Goal: Task Accomplishment & Management: Manage account settings

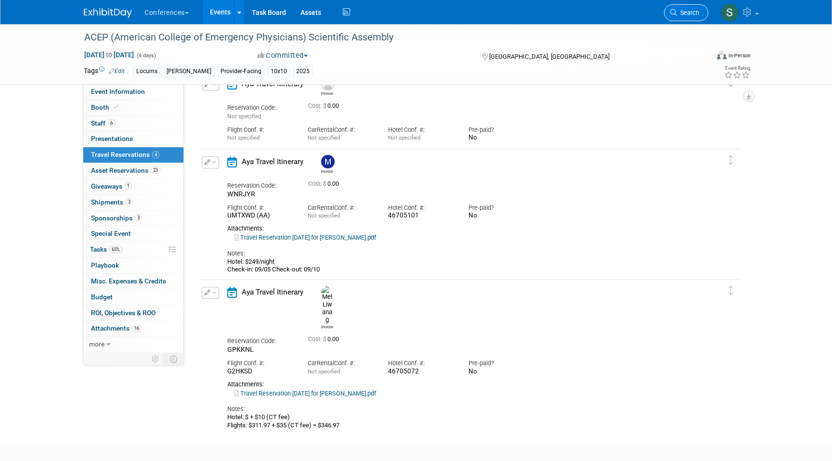
click at [691, 20] on link "Search" at bounding box center [686, 12] width 44 height 17
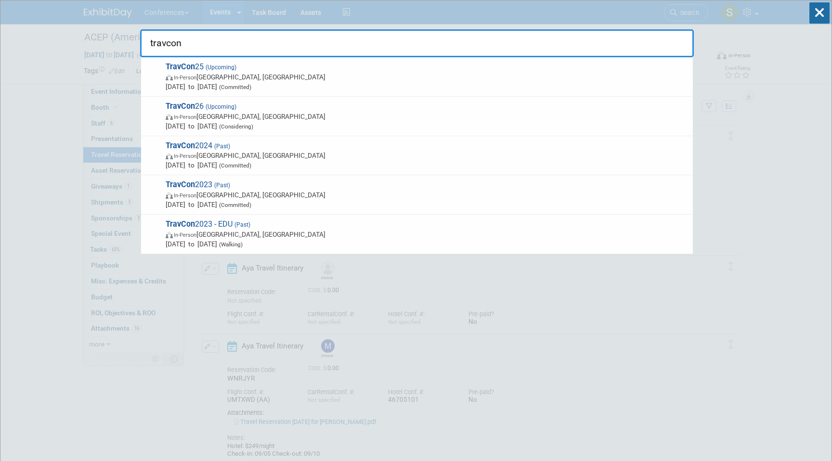
click at [614, 44] on input "travcon" at bounding box center [417, 43] width 554 height 28
type input "travcon"
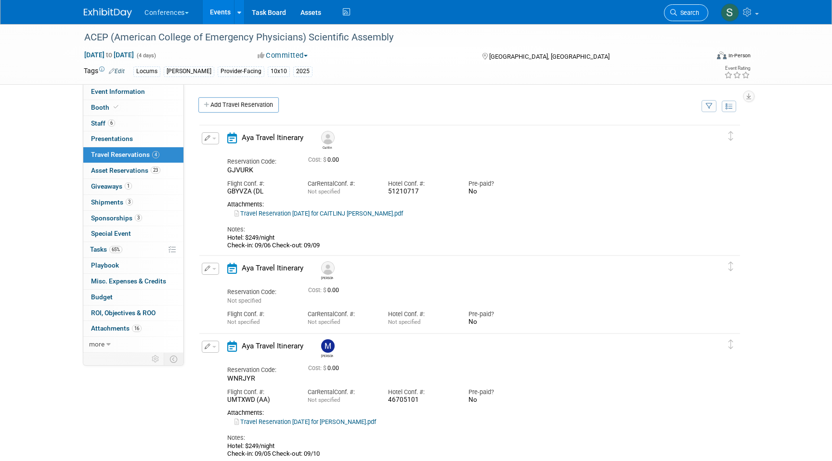
click at [684, 13] on span "Search" at bounding box center [688, 12] width 22 height 7
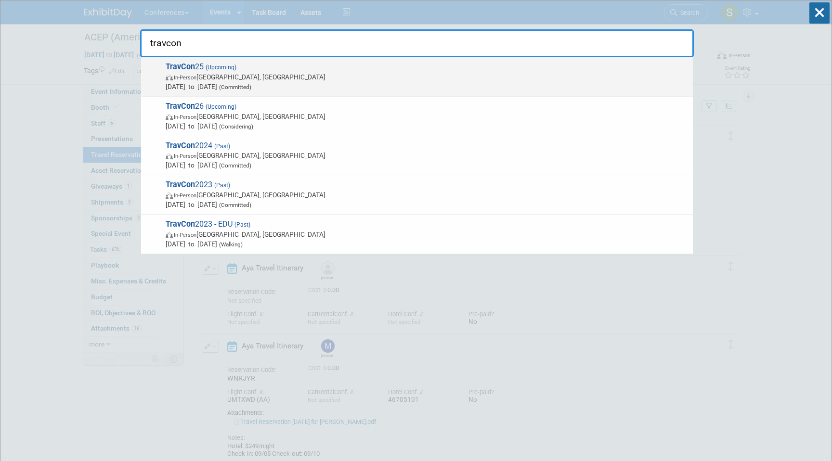
type input "travcon"
click at [540, 75] on span "In-Person Las Vegas, NV" at bounding box center [427, 77] width 523 height 10
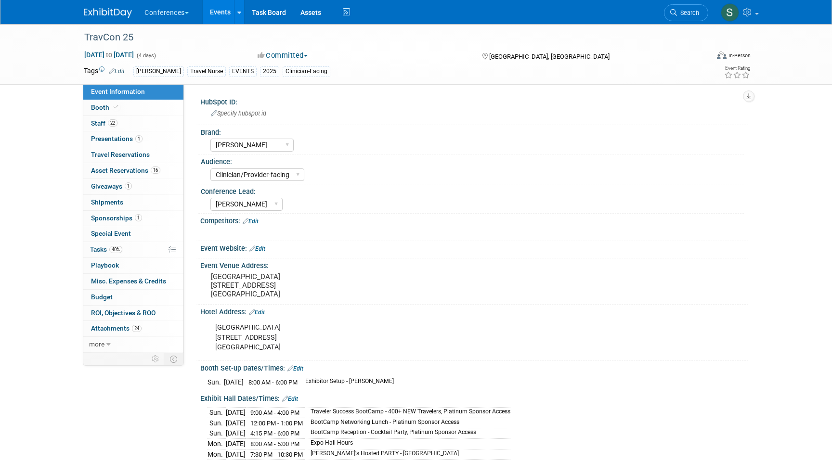
select select "[PERSON_NAME]"
select select "Clinician/Provider-facing"
select select "[PERSON_NAME]"
click at [690, 10] on span "Search" at bounding box center [688, 12] width 22 height 7
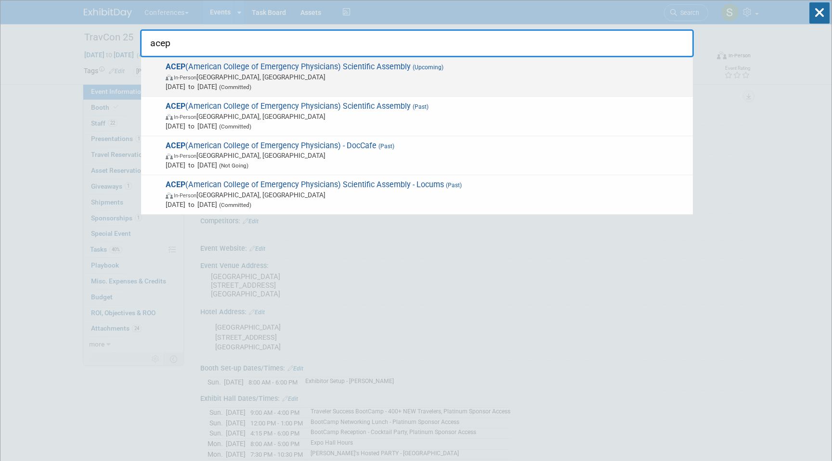
type input "acep"
click at [369, 79] on span "In-Person Salt Lake City, UT" at bounding box center [427, 77] width 523 height 10
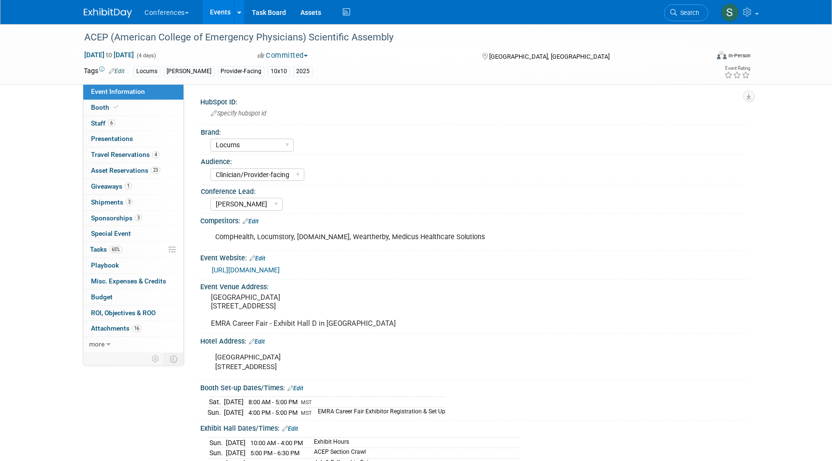
select select "Locums"
select select "Clinician/Provider-facing"
select select "[PERSON_NAME]"
click at [132, 200] on span "3" at bounding box center [129, 201] width 7 height 7
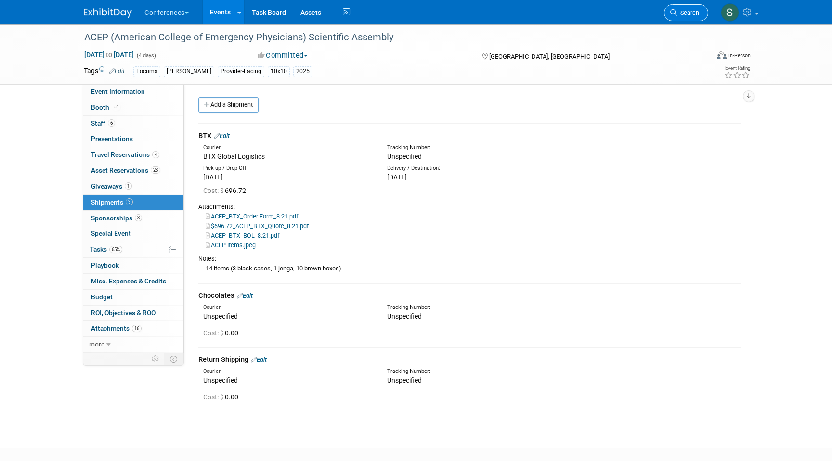
click at [679, 13] on span "Search" at bounding box center [688, 12] width 22 height 7
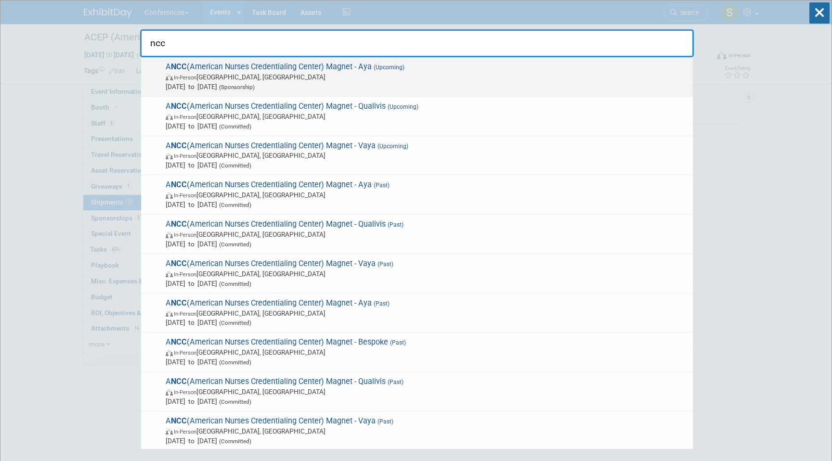
type input "ncc"
click at [381, 75] on span "In-Person Atlanta, GA" at bounding box center [427, 77] width 523 height 10
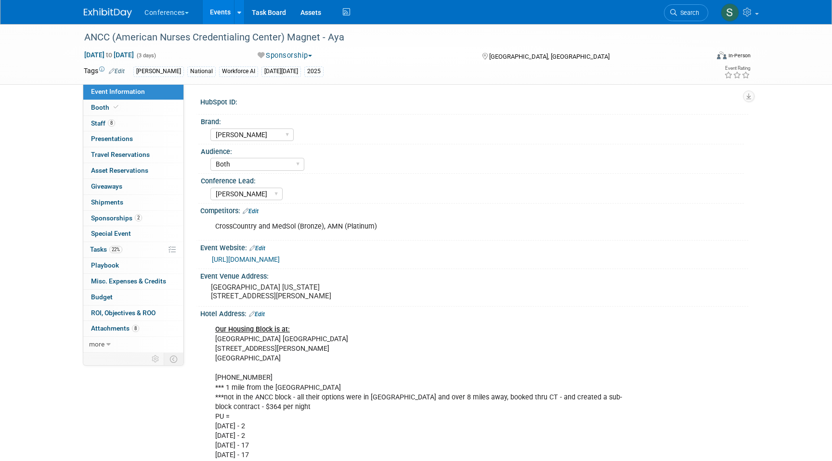
select select "[PERSON_NAME]"
select select "Both"
select select "[PERSON_NAME]"
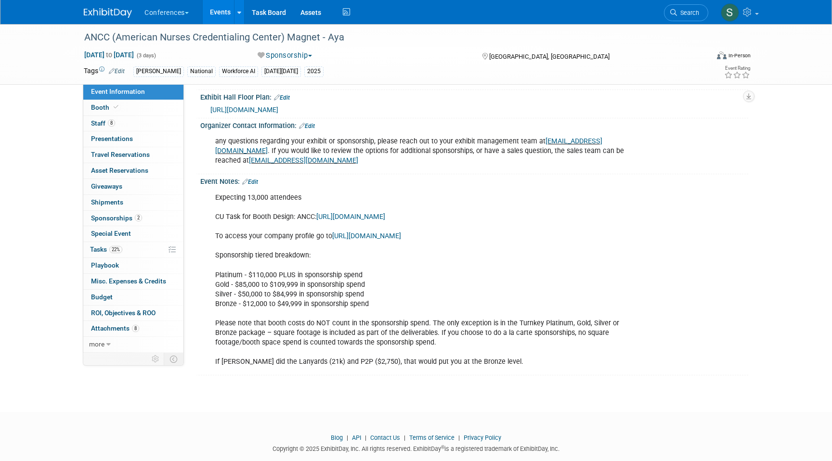
scroll to position [564, 0]
click at [254, 187] on link "Edit" at bounding box center [250, 184] width 16 height 7
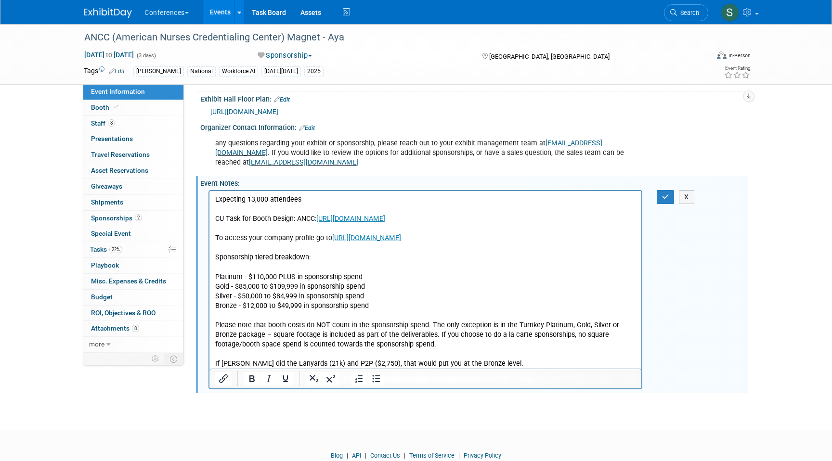
scroll to position [0, 0]
click at [498, 360] on p "Expecting 13,000 attendees CU Task for Booth Design: ANCC: https://aya.clickup.…" at bounding box center [425, 282] width 421 height 174
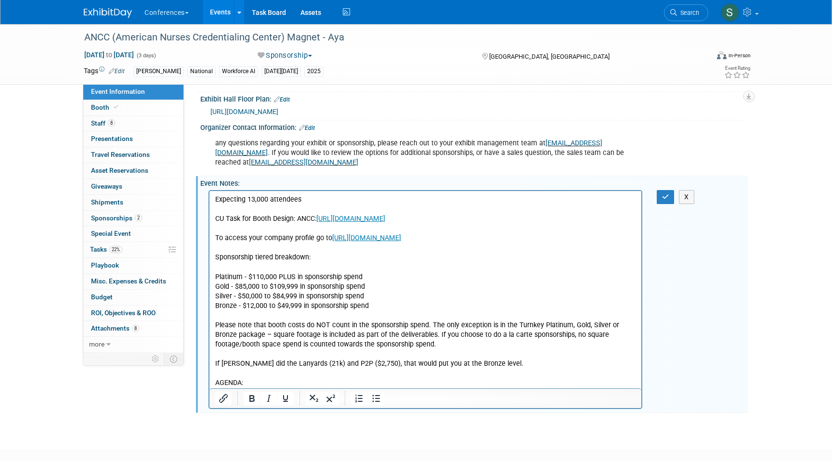
click at [237, 385] on p "AGENDA:" at bounding box center [425, 383] width 421 height 10
click at [245, 405] on button "Bold" at bounding box center [252, 398] width 16 height 13
click at [257, 380] on p "AGENDA:" at bounding box center [425, 383] width 421 height 10
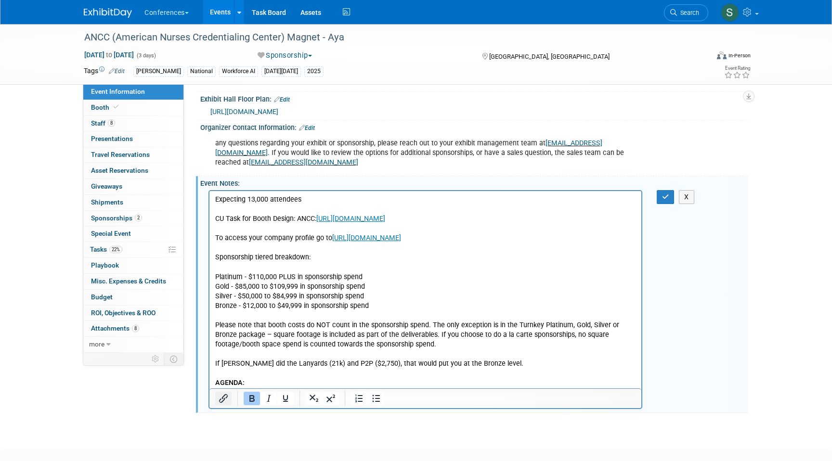
click at [225, 405] on icon "Insert/edit link" at bounding box center [224, 399] width 12 height 12
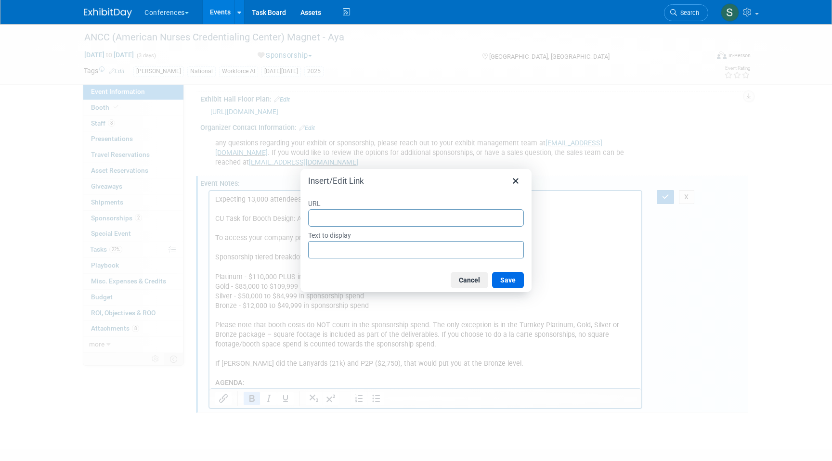
type input "https://magnetpathwaycon.nursingworld.org/schedule-at-a-glance-0"
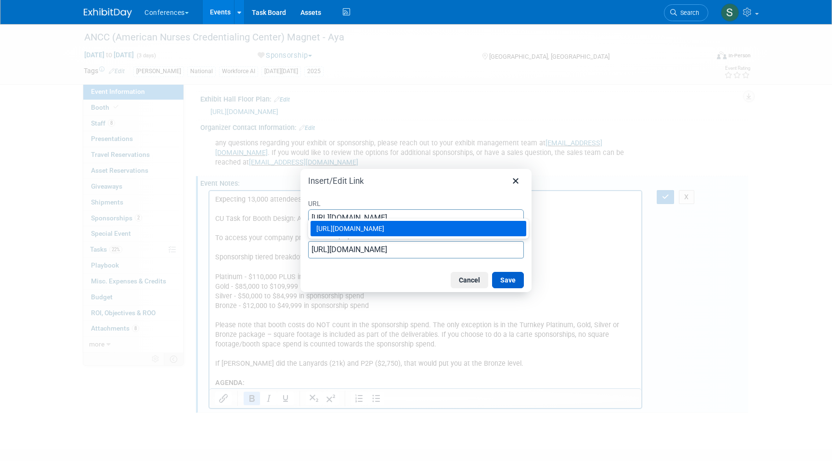
click at [518, 278] on button "Save" at bounding box center [508, 280] width 32 height 16
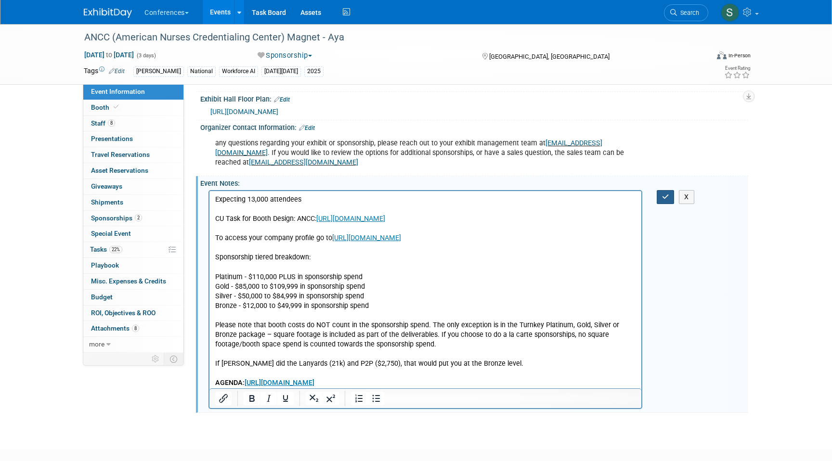
click at [670, 204] on button "button" at bounding box center [666, 197] width 18 height 14
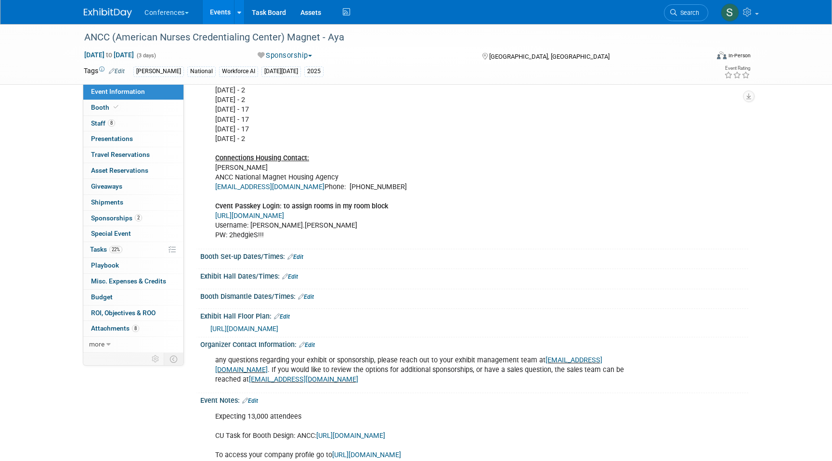
scroll to position [389, 0]
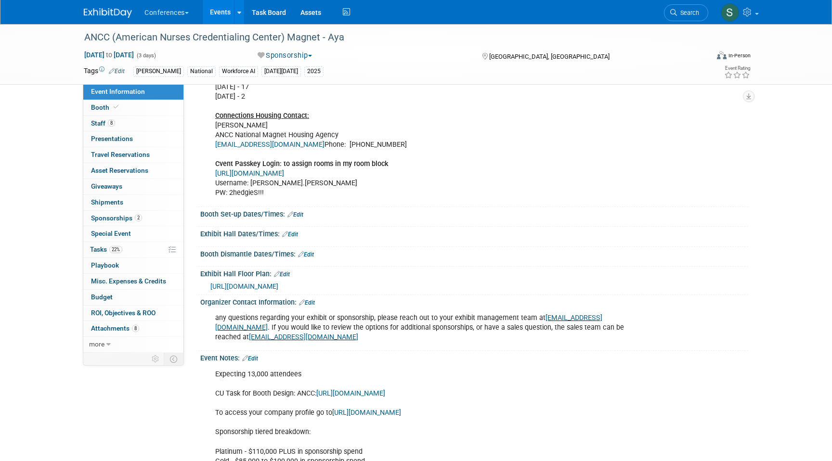
click at [293, 244] on div "Save Changes Cancel" at bounding box center [474, 241] width 548 height 6
click at [292, 238] on link "Edit" at bounding box center [290, 234] width 16 height 7
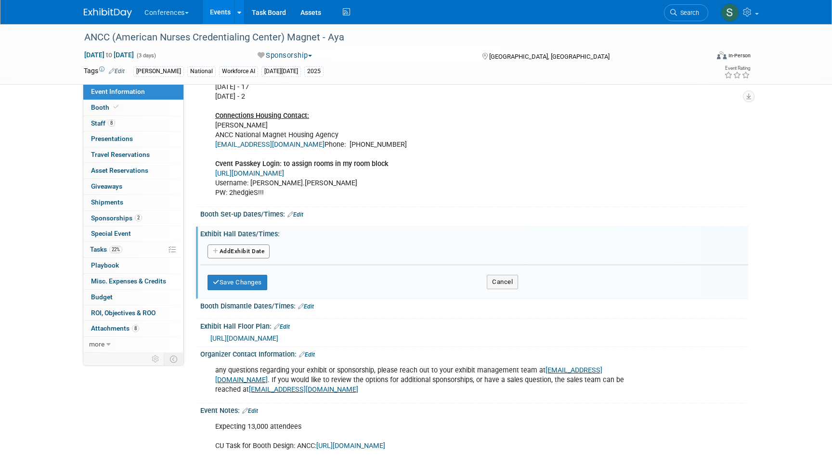
click at [247, 258] on button "Add Another Exhibit Date" at bounding box center [239, 252] width 62 height 14
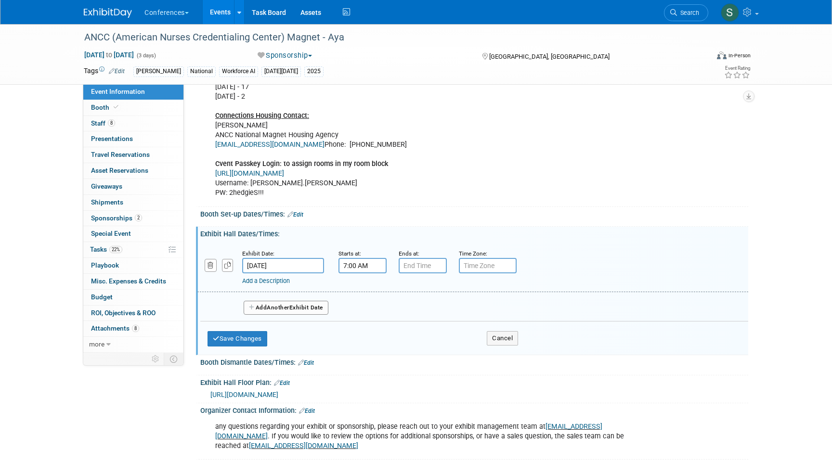
click at [358, 274] on input "7:00 AM" at bounding box center [363, 265] width 48 height 15
click at [366, 317] on span "07" at bounding box center [361, 310] width 18 height 17
click at [369, 343] on td "08" at bounding box center [356, 342] width 31 height 26
click at [402, 319] on span "00" at bounding box center [406, 310] width 18 height 17
click at [412, 322] on td "30" at bounding box center [418, 316] width 31 height 26
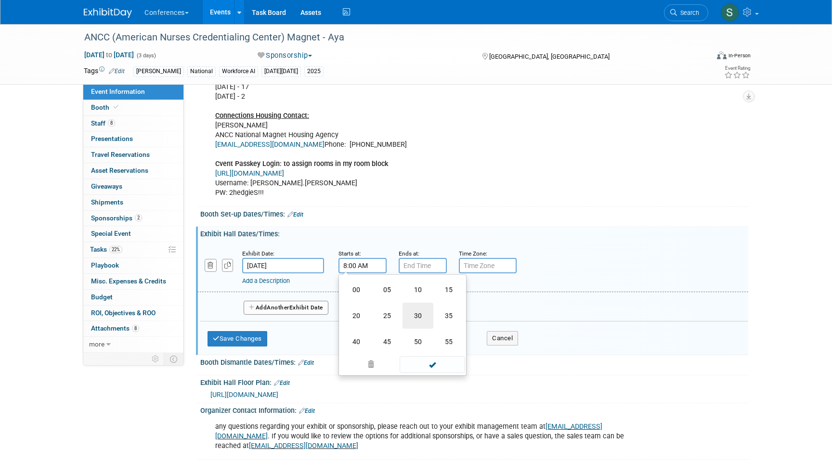
type input "8:30 AM"
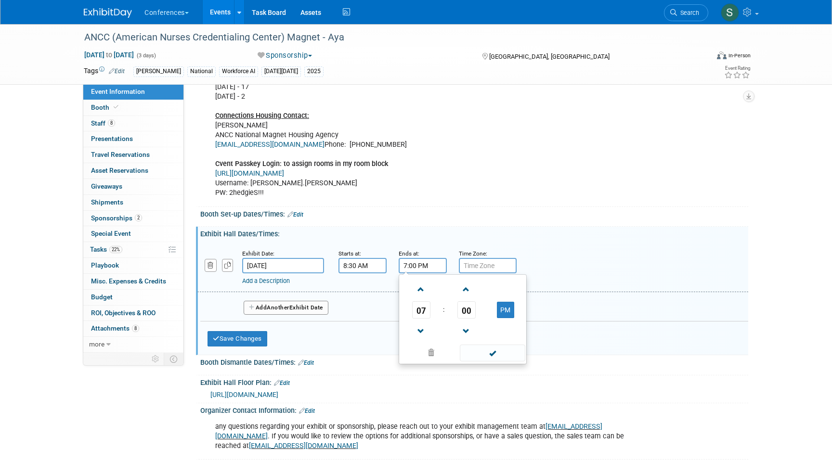
click at [416, 272] on input "7:00 PM" at bounding box center [423, 265] width 48 height 15
click at [428, 318] on span "07" at bounding box center [421, 310] width 18 height 17
click at [448, 327] on td "05" at bounding box center [447, 316] width 31 height 26
click at [445, 224] on div "Save Changes Cancel" at bounding box center [474, 221] width 548 height 6
click at [415, 272] on input "5:00 PM" at bounding box center [423, 265] width 48 height 15
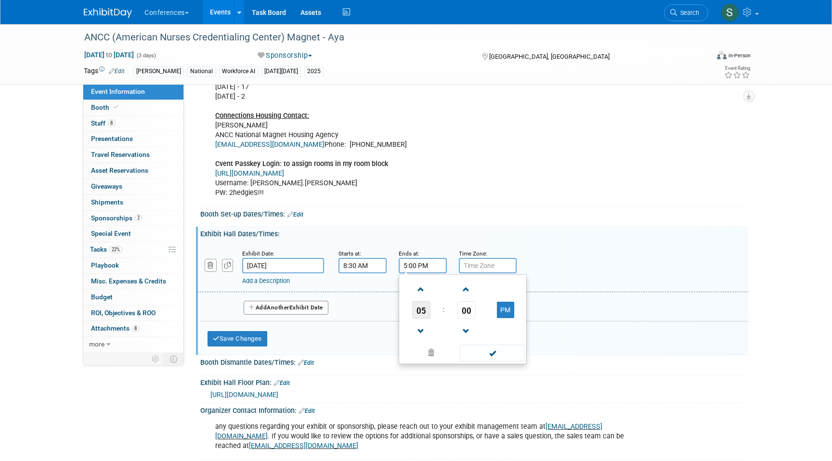
click at [421, 319] on span "05" at bounding box center [421, 310] width 18 height 17
click at [422, 325] on td "04" at bounding box center [416, 316] width 31 height 26
type input "4:00 PM"
click at [361, 274] on input "8:30 AM" at bounding box center [363, 265] width 48 height 15
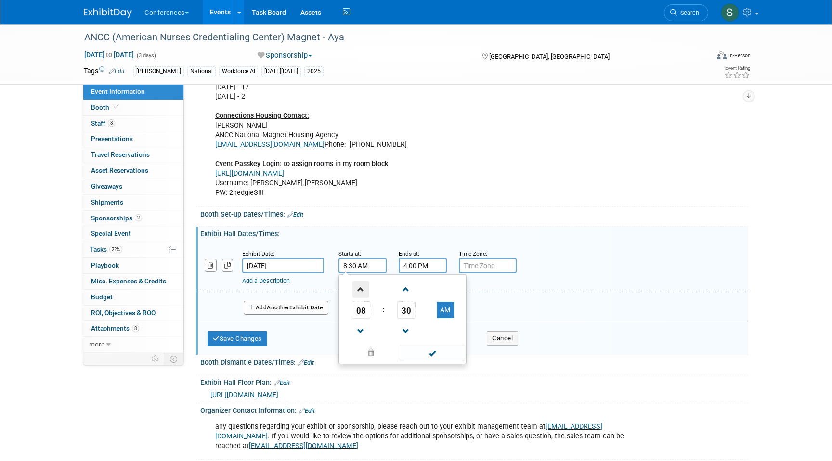
click at [358, 294] on span at bounding box center [361, 289] width 17 height 17
click at [405, 319] on span "30" at bounding box center [406, 310] width 18 height 17
click at [354, 300] on td "00" at bounding box center [356, 290] width 31 height 26
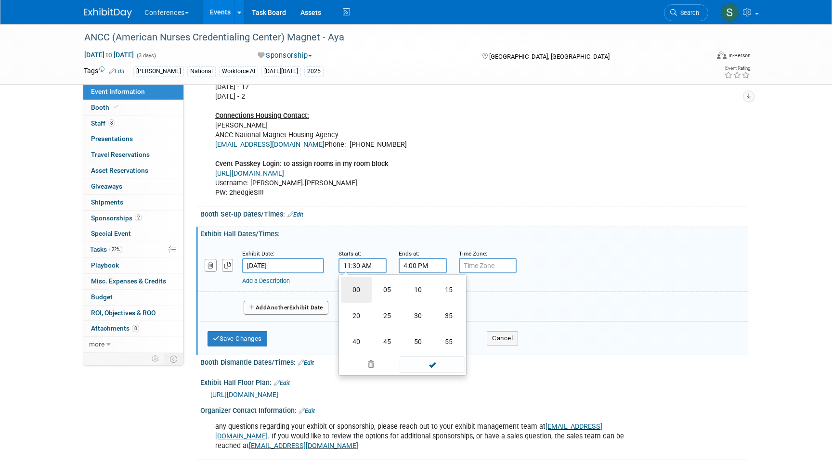
type input "11:00 AM"
click at [504, 306] on div "Add Another Exhibit Date" at bounding box center [474, 305] width 548 height 26
click at [310, 316] on button "Add Another Exhibit Date" at bounding box center [286, 308] width 85 height 14
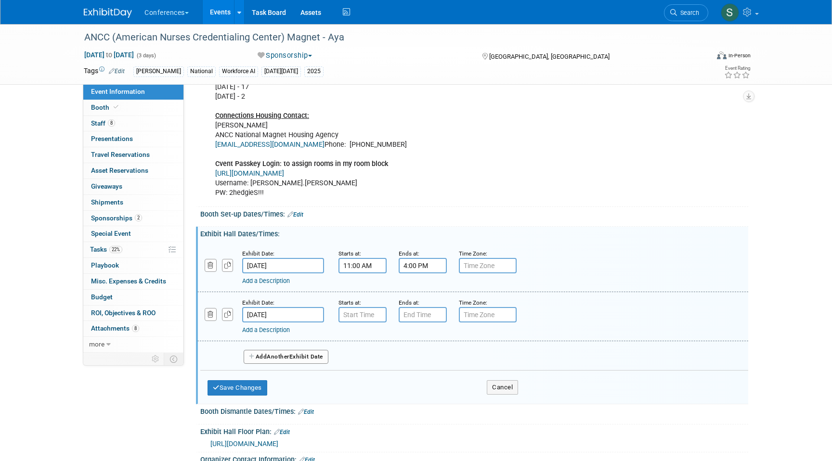
click at [281, 320] on input "Oct 9, 2025" at bounding box center [283, 314] width 82 height 15
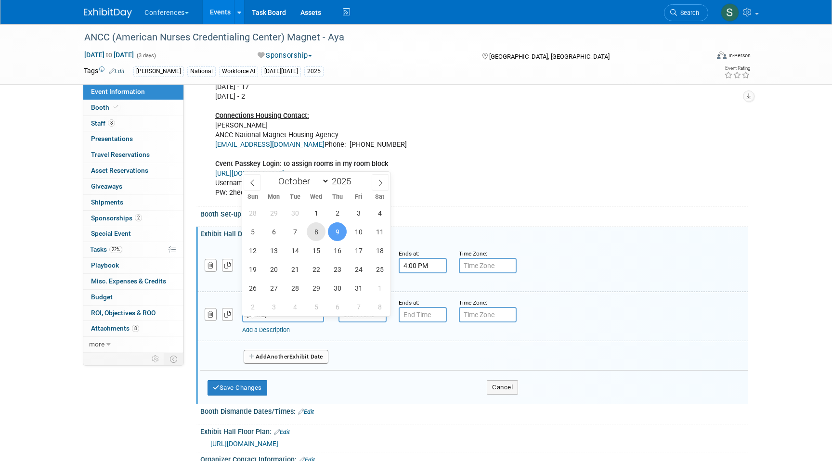
click at [322, 233] on span "8" at bounding box center [316, 232] width 19 height 19
type input "Oct 8, 2025"
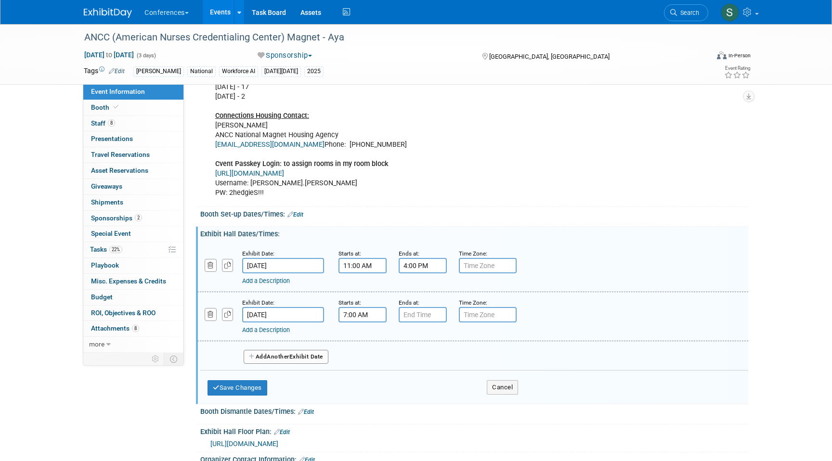
click at [359, 323] on input "7:00 AM" at bounding box center [363, 314] width 48 height 15
click at [364, 367] on span "07" at bounding box center [361, 359] width 18 height 17
click at [388, 352] on td "01" at bounding box center [387, 339] width 31 height 26
click at [451, 368] on button "AM" at bounding box center [445, 359] width 17 height 16
type input "1:00 PM"
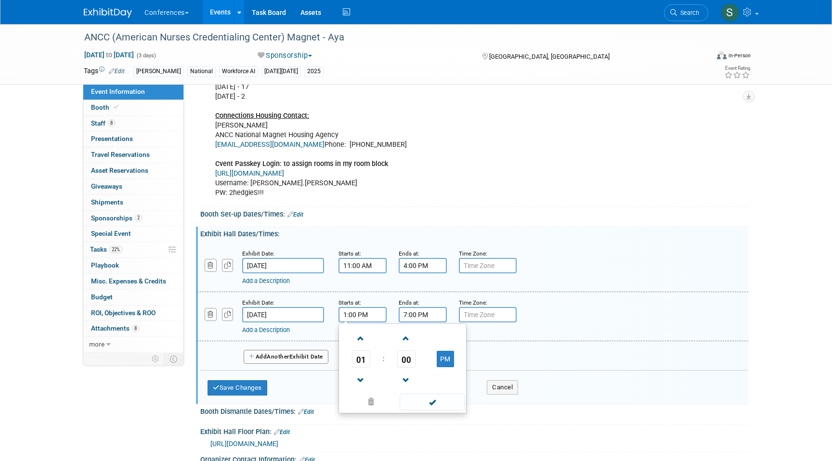
click at [417, 323] on input "7:00 PM" at bounding box center [423, 314] width 48 height 15
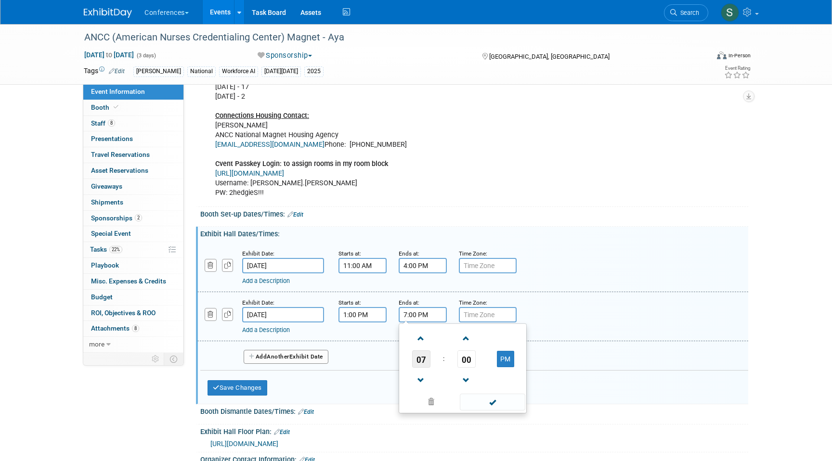
click at [420, 368] on span "07" at bounding box center [421, 359] width 18 height 17
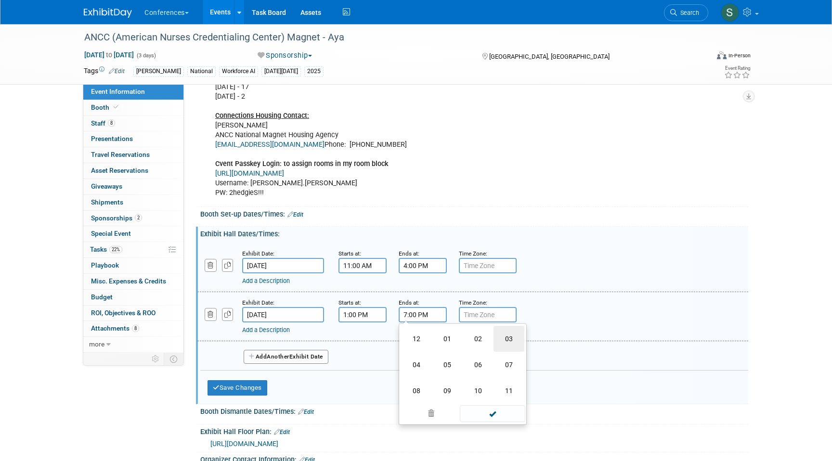
click at [498, 349] on td "03" at bounding box center [509, 339] width 31 height 26
type input "3:00 PM"
click at [490, 292] on div "Exhibit Date: Oct 8, 2025 Starts at: 11:00 AM Ends at: 4:00 PM Time Zone: Apply…" at bounding box center [472, 267] width 551 height 49
click at [260, 334] on link "Add a Description" at bounding box center [266, 330] width 48 height 7
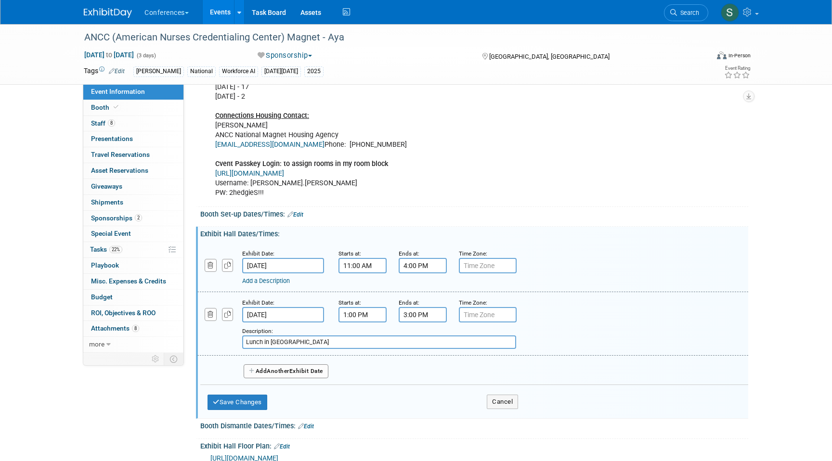
type input "Lunch in Exhibit Hall"
click at [274, 285] on link "Add a Description" at bounding box center [266, 280] width 48 height 7
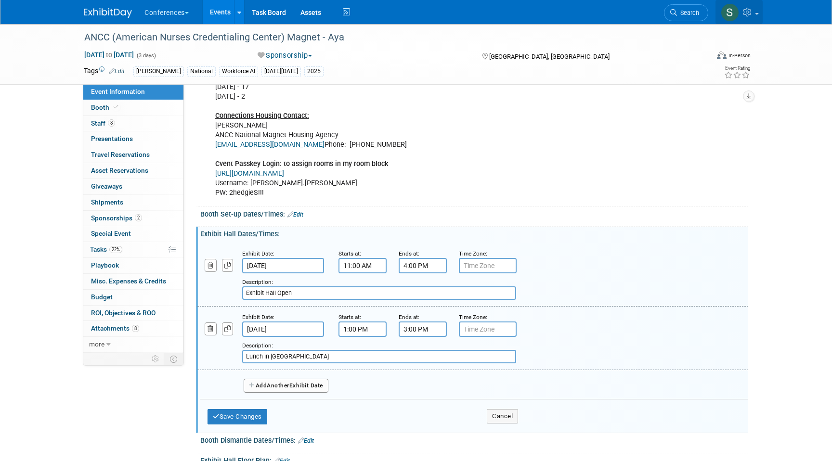
type input "Exhibit Hall Open"
click at [289, 389] on span "Another" at bounding box center [278, 385] width 23 height 7
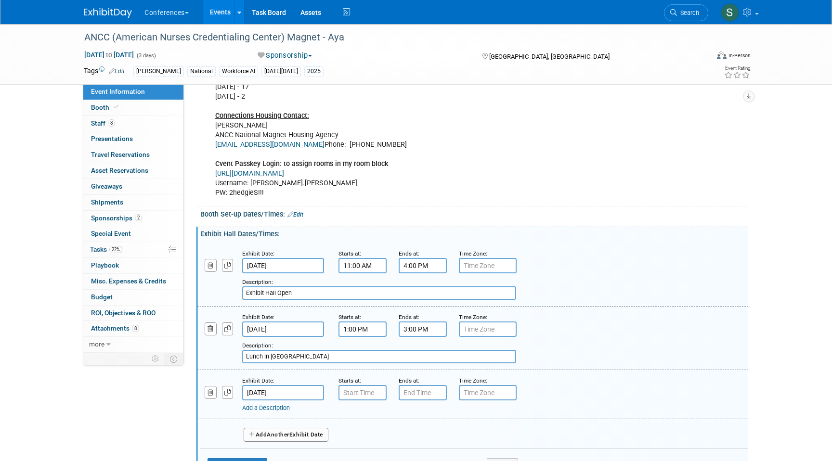
click at [281, 398] on input "Oct 9, 2025" at bounding box center [283, 392] width 82 height 15
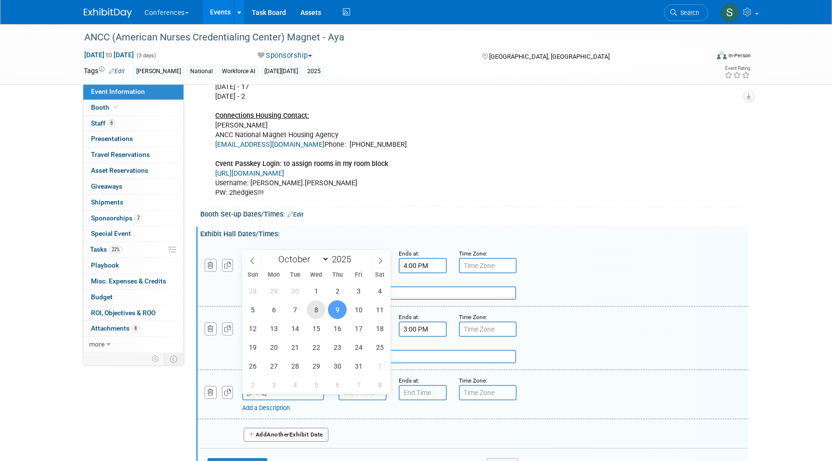
click at [319, 315] on span "8" at bounding box center [316, 310] width 19 height 19
type input "Oct 8, 2025"
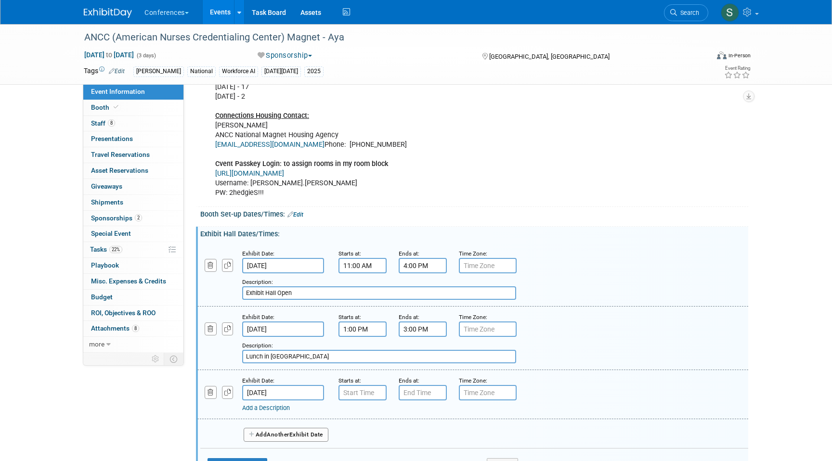
type input "7:00 AM"
click at [353, 401] on input "7:00 AM" at bounding box center [363, 392] width 48 height 15
type input "7:00 PM"
click at [416, 396] on input "7:00 PM" at bounding box center [423, 392] width 48 height 15
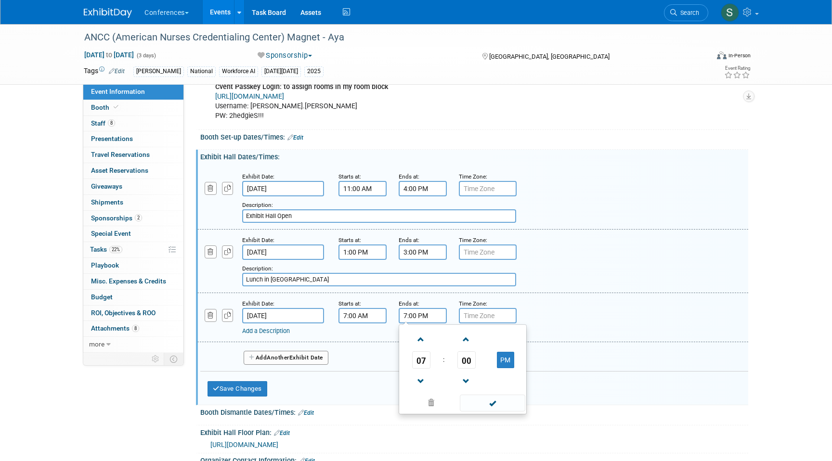
scroll to position [491, 0]
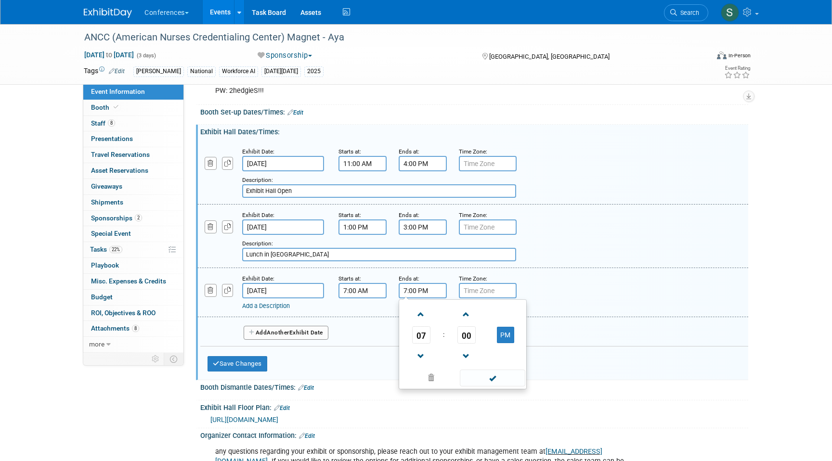
click at [367, 299] on input "7:00 AM" at bounding box center [363, 290] width 48 height 15
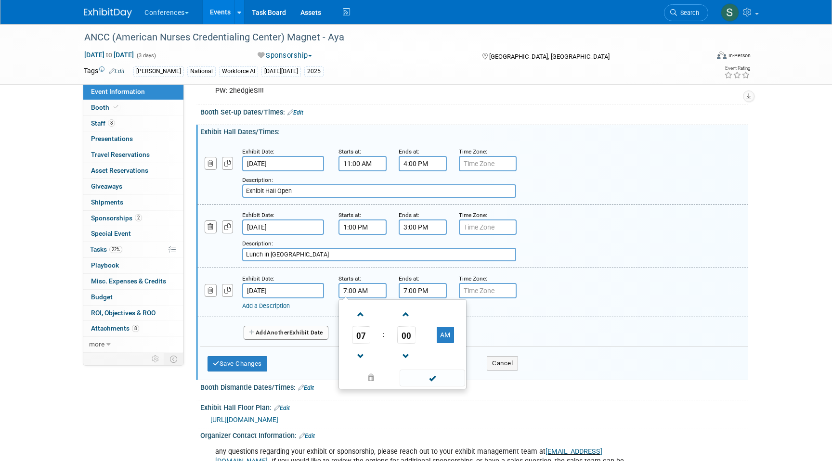
click at [436, 343] on td "AM" at bounding box center [445, 335] width 38 height 17
click at [442, 343] on button "AM" at bounding box center [445, 335] width 17 height 16
type input "7:00 PM"
click at [428, 299] on input "7:00 PM" at bounding box center [423, 290] width 48 height 15
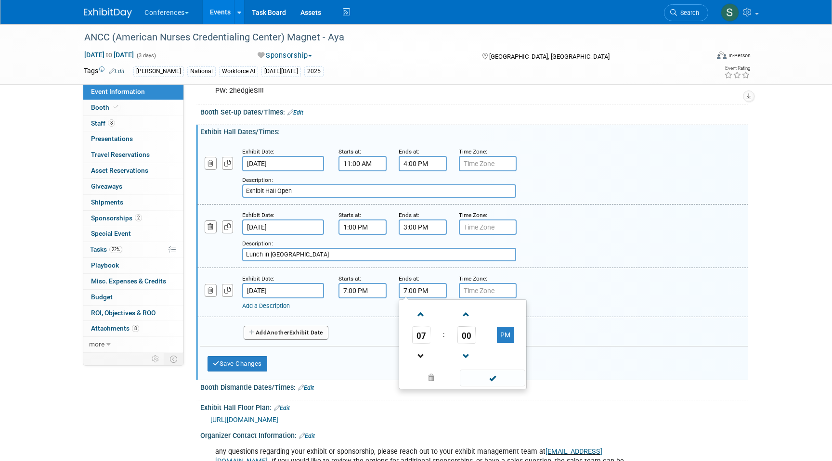
click at [423, 353] on link at bounding box center [421, 356] width 18 height 25
click at [423, 323] on span at bounding box center [421, 314] width 17 height 17
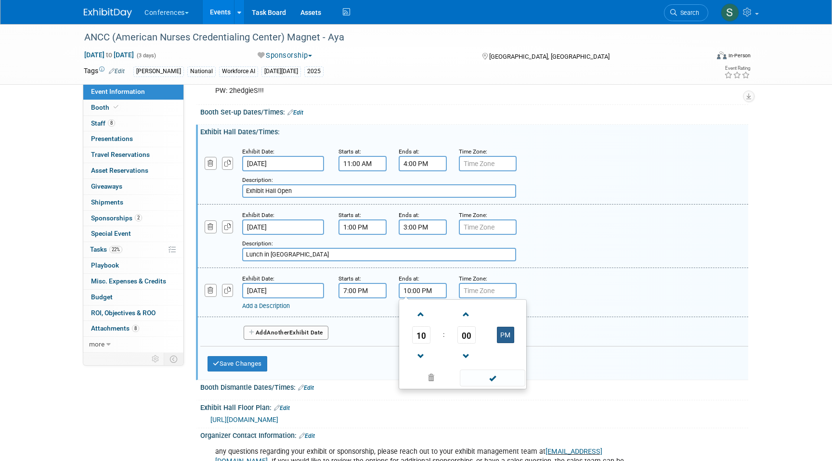
click at [502, 343] on button "PM" at bounding box center [505, 335] width 17 height 16
click at [502, 343] on button "AM" at bounding box center [505, 335] width 17 height 16
type input "10:00 PM"
click at [447, 284] on div "Ends at: 10:00 PM 10 : 00 PM 12 01 02 03 04 05 06 07 08 09 10 11 00 05 10 15 20…" at bounding box center [422, 286] width 60 height 25
click at [269, 310] on link "Add a Description" at bounding box center [266, 306] width 48 height 7
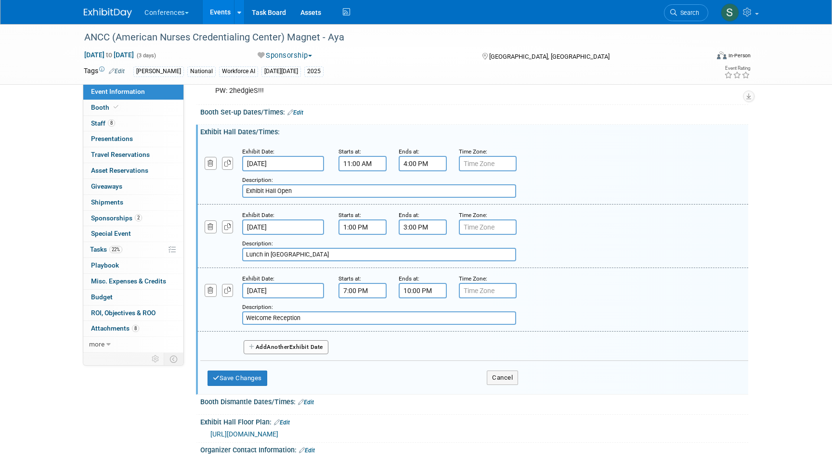
type input "Welcome Reception"
click at [270, 351] on span "Another" at bounding box center [278, 347] width 23 height 7
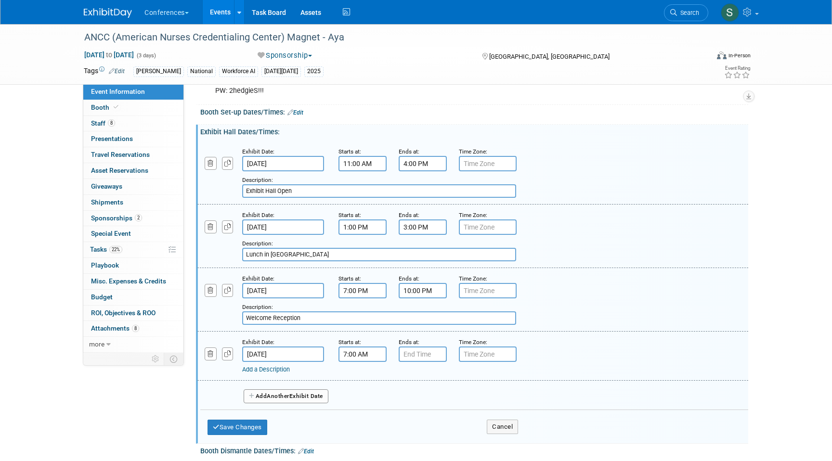
click at [370, 362] on input "7:00 AM" at bounding box center [363, 354] width 48 height 15
click at [365, 408] on span "07" at bounding box center [361, 398] width 18 height 17
click at [364, 435] on td "08" at bounding box center [356, 431] width 31 height 26
click at [408, 407] on span "00" at bounding box center [406, 398] width 18 height 17
click at [424, 409] on td "30" at bounding box center [418, 405] width 31 height 26
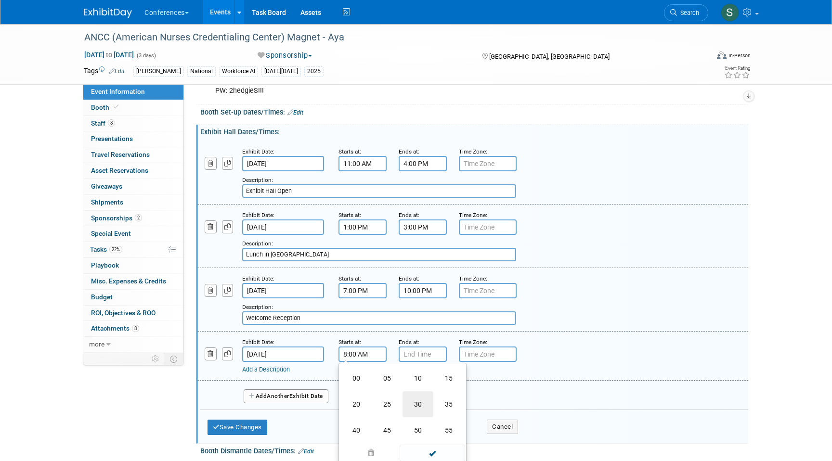
type input "8:30 AM"
click at [428, 362] on input "7:00 PM" at bounding box center [423, 354] width 48 height 15
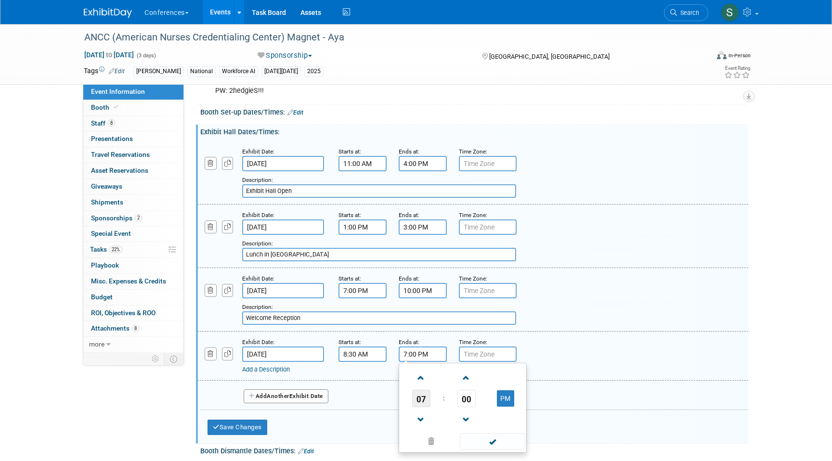
click at [421, 404] on span "07" at bounding box center [421, 398] width 18 height 17
click at [521, 392] on td "03" at bounding box center [509, 379] width 31 height 26
click at [468, 408] on span "00" at bounding box center [467, 398] width 18 height 17
click at [479, 418] on td "30" at bounding box center [478, 405] width 31 height 26
type input "3:30 PM"
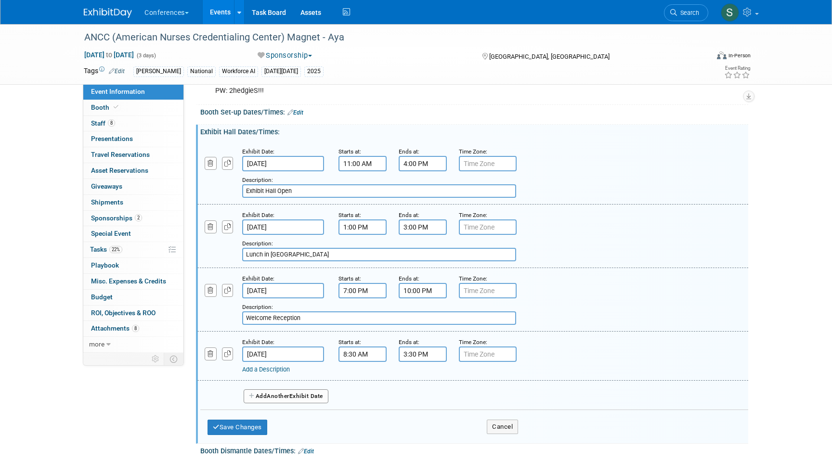
click at [438, 332] on div "Exhibit Date: Oct 8, 2025 Starts at: 7:00 PM Ends at: 10:00 PM Time Zone: Apply…" at bounding box center [472, 300] width 551 height 64
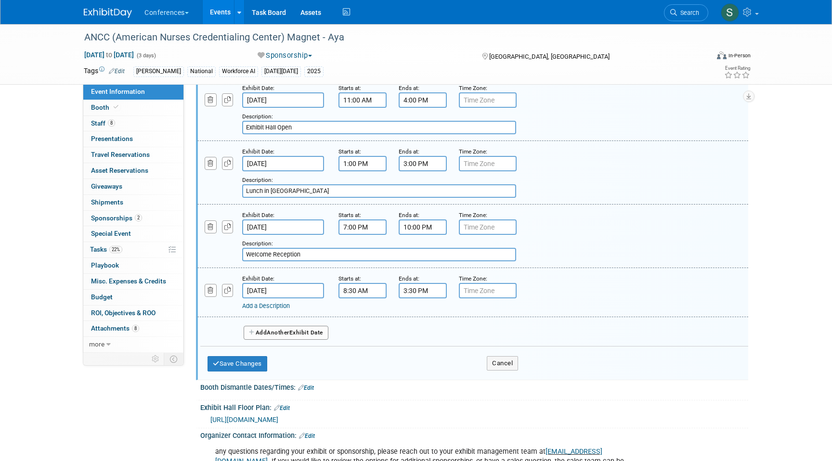
scroll to position [572, 0]
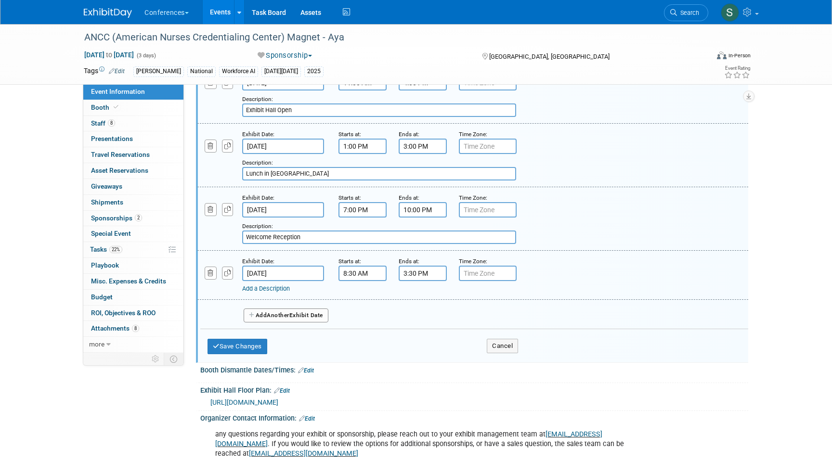
click at [266, 292] on link "Add a Description" at bounding box center [266, 288] width 48 height 7
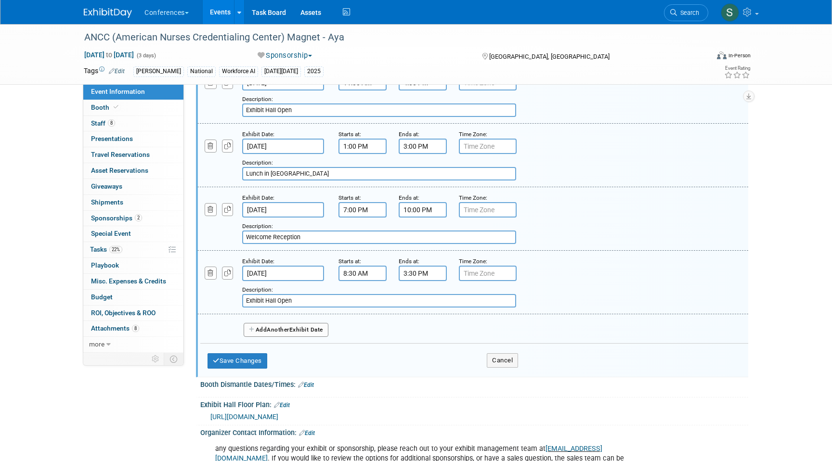
type input "Exhibit Hall Open"
click at [311, 338] on button "Add Another Exhibit Date" at bounding box center [286, 330] width 85 height 14
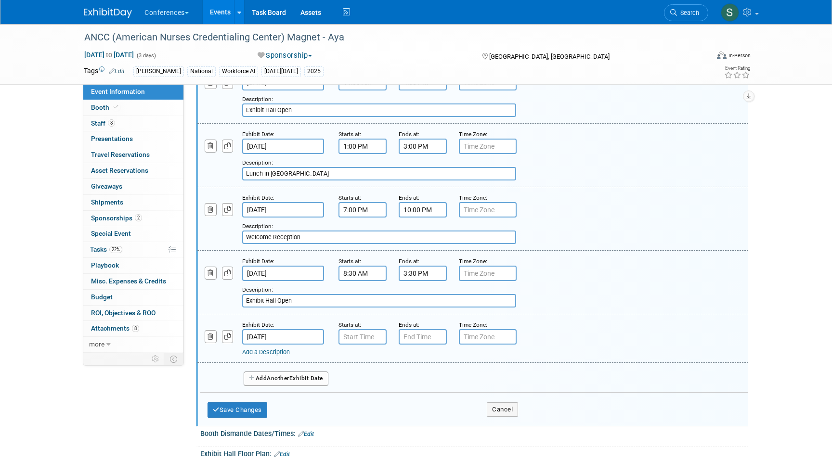
click at [266, 345] on input "Oct 10, 2025" at bounding box center [283, 336] width 82 height 15
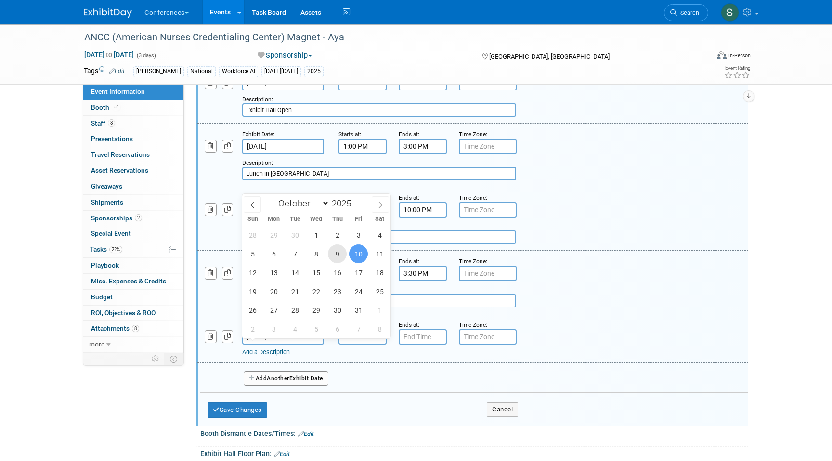
click at [331, 253] on span "9" at bounding box center [337, 254] width 19 height 19
type input "Oct 9, 2025"
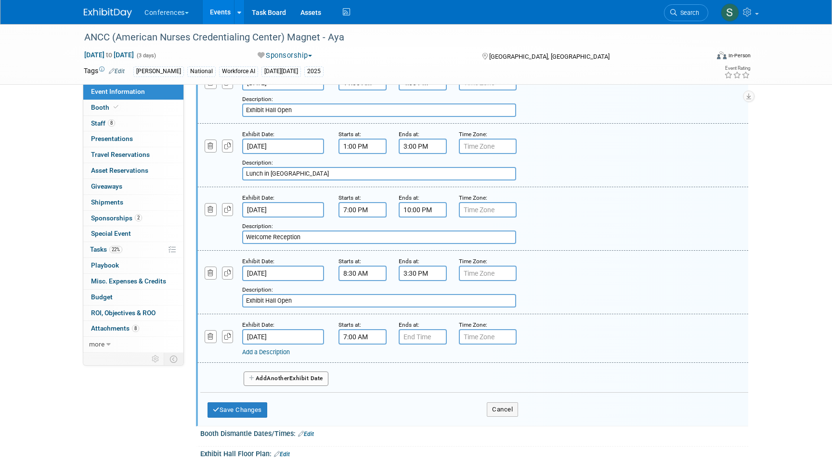
click at [351, 345] on input "7:00 AM" at bounding box center [363, 336] width 48 height 15
click at [360, 388] on span "07" at bounding box center [361, 381] width 18 height 17
click at [355, 374] on td "12" at bounding box center [356, 361] width 31 height 26
click at [448, 390] on button "AM" at bounding box center [445, 381] width 17 height 16
type input "12:00 PM"
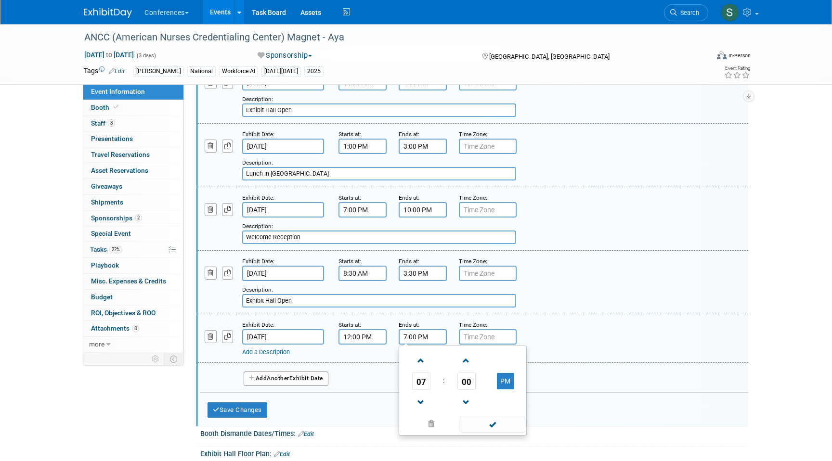
click at [419, 344] on input "7:00 PM" at bounding box center [423, 336] width 48 height 15
click at [421, 369] on span at bounding box center [421, 361] width 17 height 17
click at [423, 390] on span "08" at bounding box center [421, 381] width 18 height 17
click at [476, 374] on td "02" at bounding box center [478, 361] width 31 height 26
type input "2:00 PM"
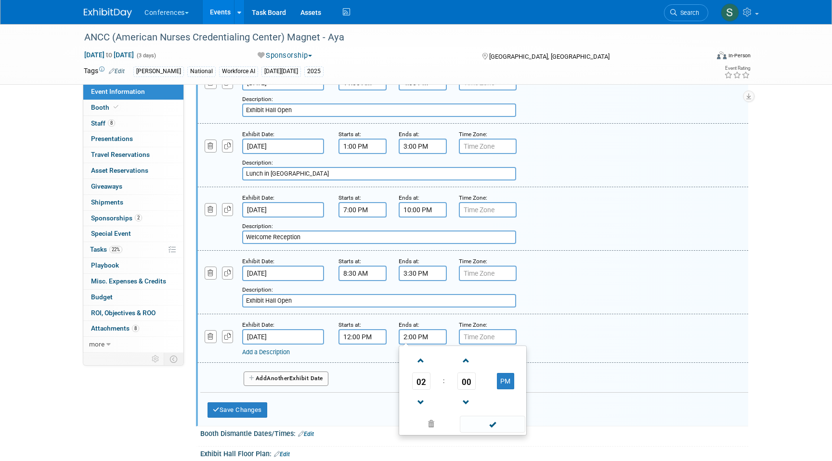
click at [436, 329] on div "Ends at:" at bounding box center [422, 325] width 46 height 10
click at [282, 355] on div "Add a Description Description:" at bounding box center [448, 351] width 412 height 12
click at [281, 356] on link "Add a Description" at bounding box center [266, 352] width 48 height 7
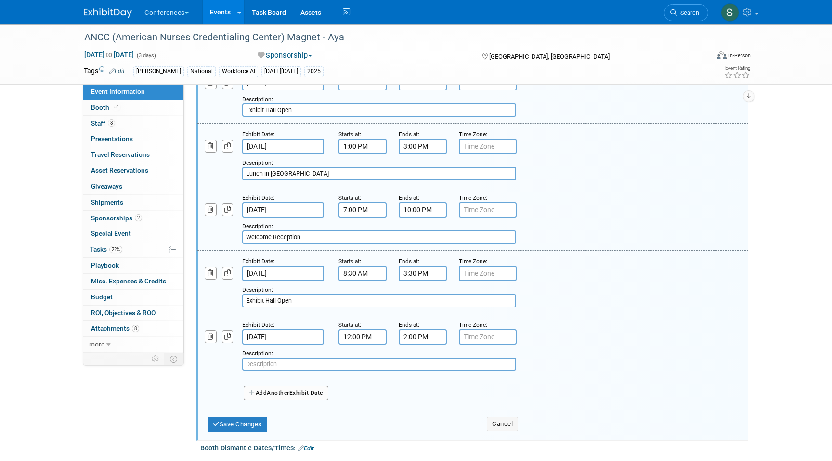
click at [265, 371] on input "text" at bounding box center [379, 364] width 274 height 13
type input "Lunch in Exhibit Hall"
click at [230, 280] on button "button" at bounding box center [228, 273] width 12 height 13
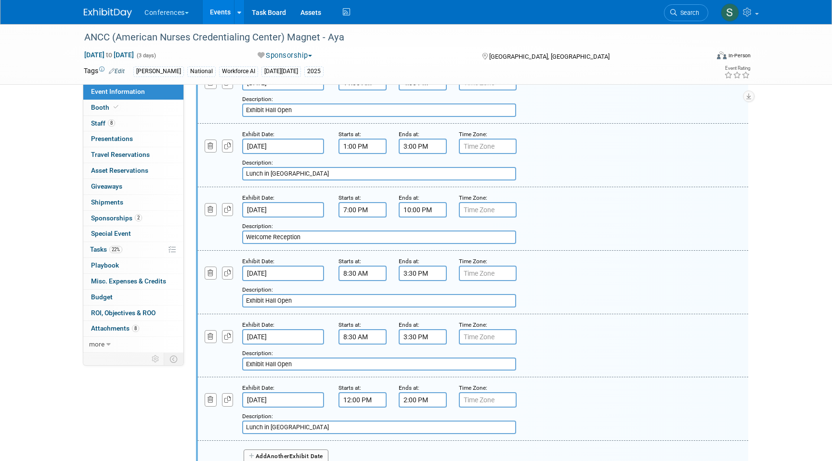
click at [286, 345] on input "Oct 9, 2025" at bounding box center [283, 336] width 82 height 15
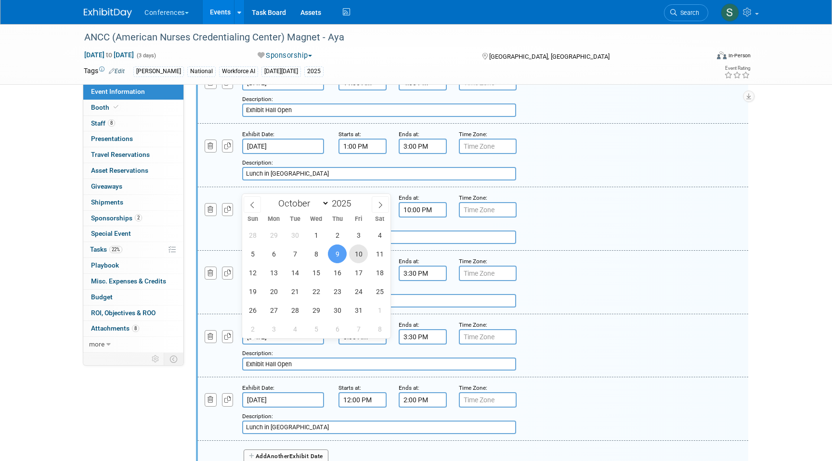
click at [354, 258] on span "10" at bounding box center [358, 254] width 19 height 19
type input "Oct 10, 2025"
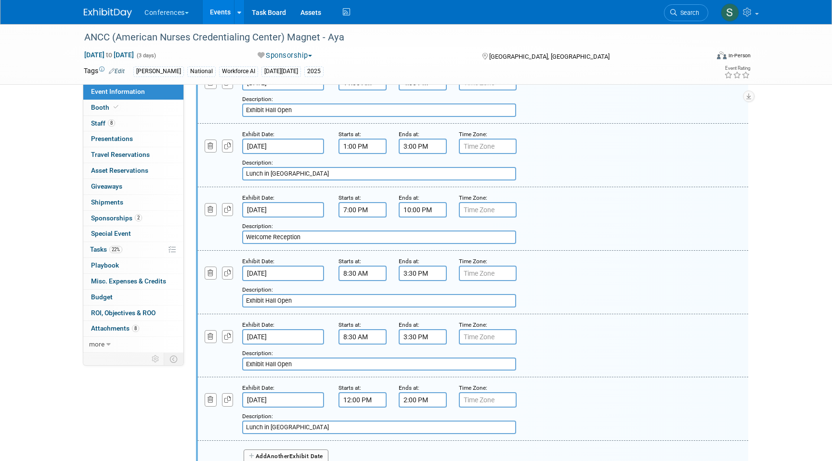
click at [424, 345] on input "3:30 PM" at bounding box center [423, 336] width 48 height 15
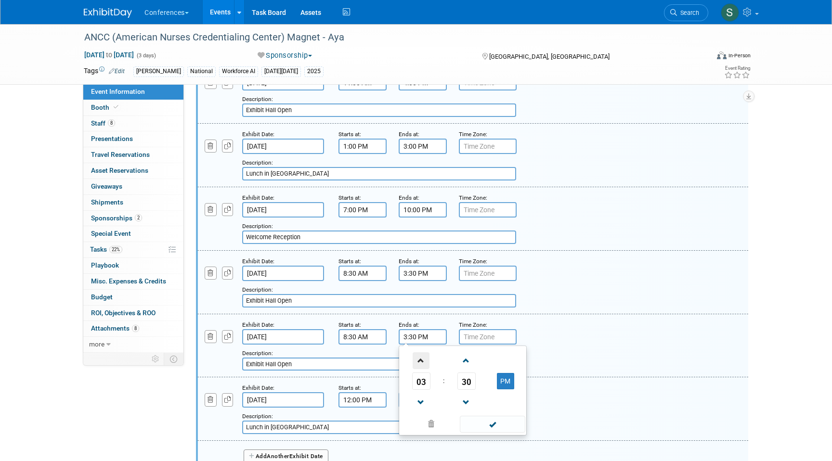
click at [418, 367] on span at bounding box center [421, 361] width 17 height 17
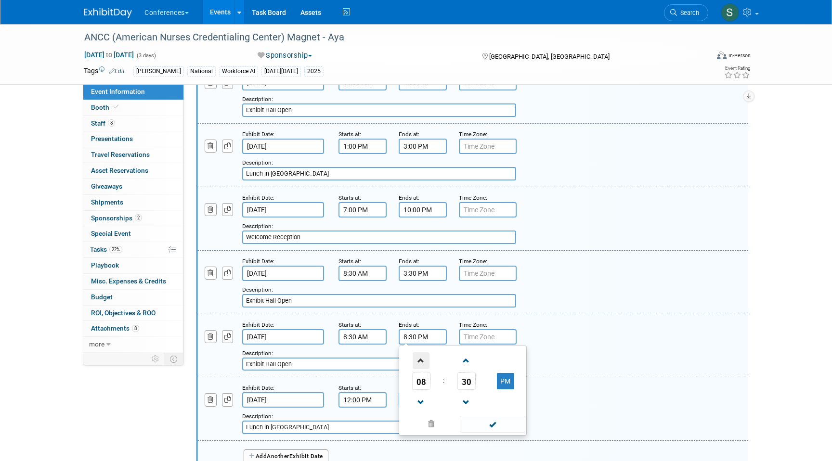
click at [418, 367] on span at bounding box center [421, 361] width 17 height 17
click at [468, 390] on span "30" at bounding box center [467, 381] width 18 height 17
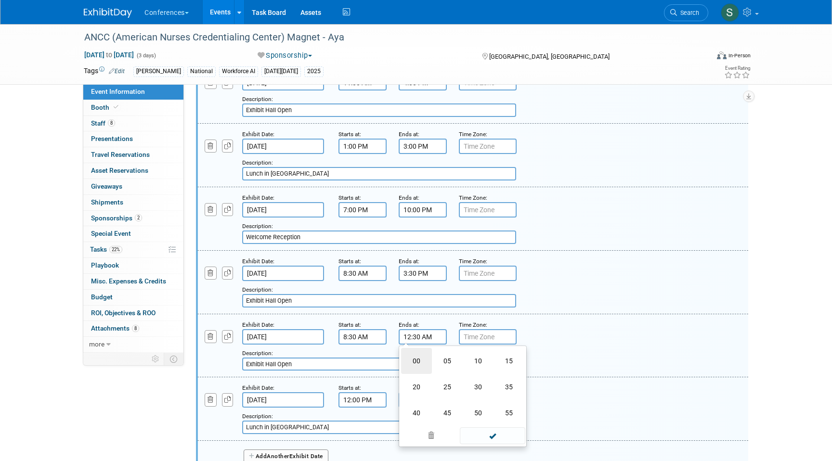
click at [410, 374] on td "00" at bounding box center [416, 361] width 31 height 26
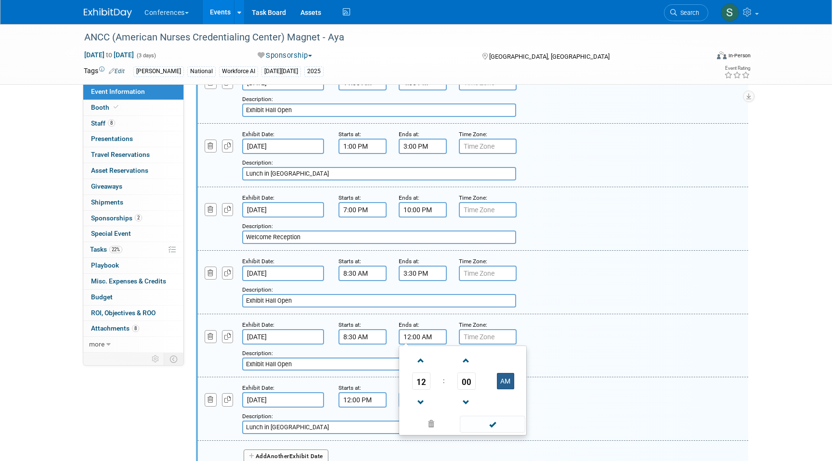
click at [511, 389] on button "AM" at bounding box center [505, 381] width 17 height 16
type input "12:00 PM"
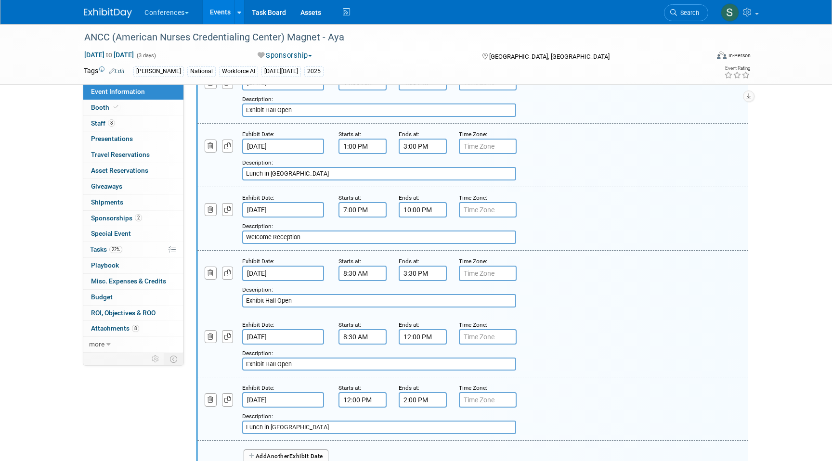
click at [558, 336] on div "Add a Description Description: Exhibit Hall Open" at bounding box center [473, 346] width 566 height 52
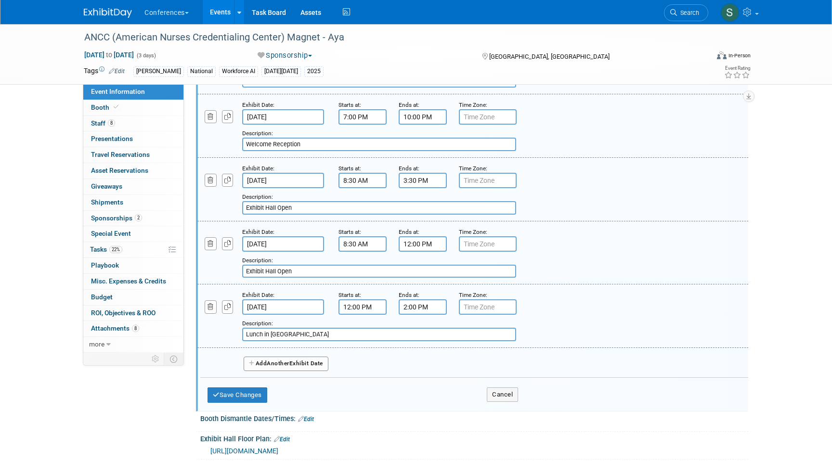
scroll to position [682, 0]
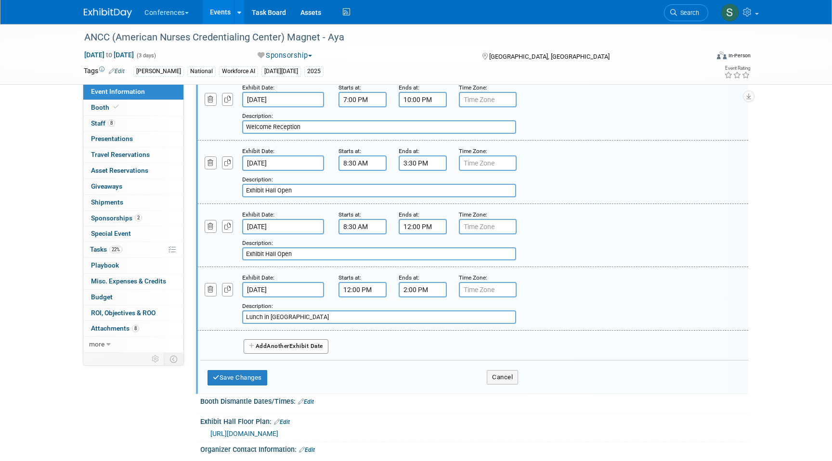
click at [266, 354] on button "Add Another Exhibit Date" at bounding box center [286, 347] width 85 height 14
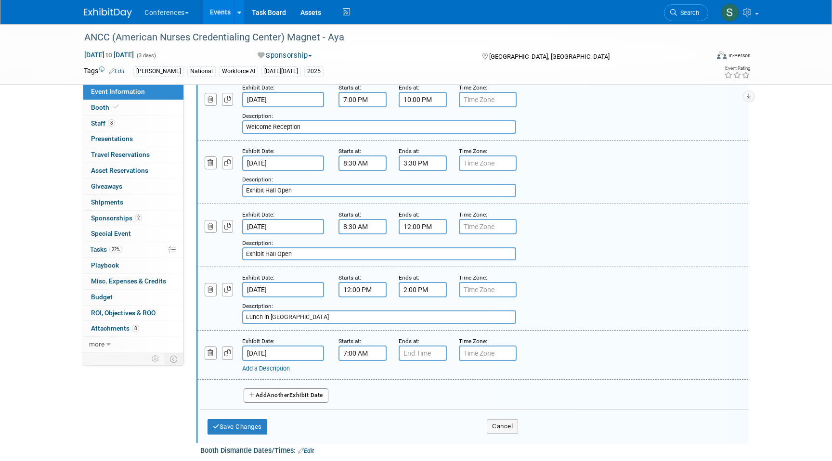
click at [348, 361] on input "7:00 AM" at bounding box center [363, 353] width 48 height 15
click at [371, 361] on input "7:00 AM" at bounding box center [363, 353] width 48 height 15
click at [366, 415] on link at bounding box center [361, 419] width 18 height 25
click at [361, 406] on span "06" at bounding box center [361, 397] width 18 height 17
click at [409, 434] on td "10" at bounding box center [418, 430] width 31 height 26
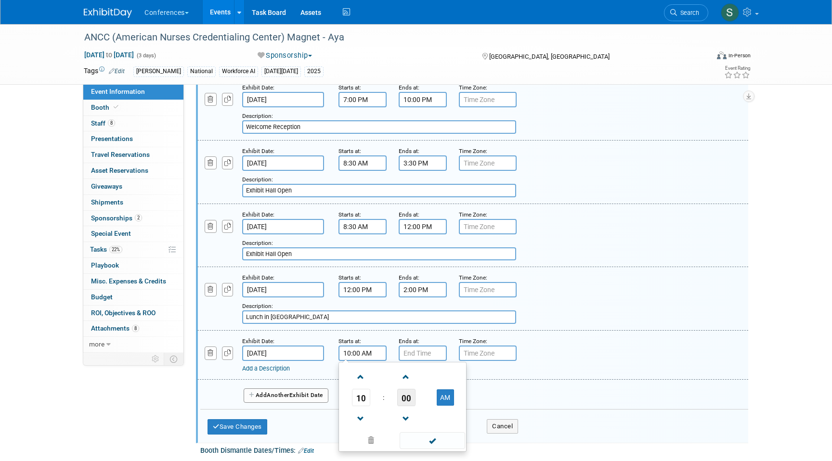
click at [413, 407] on span "00" at bounding box center [406, 397] width 18 height 17
click at [418, 413] on td "30" at bounding box center [418, 404] width 31 height 26
type input "10:30 AM"
click at [417, 360] on input "7:00 PM" at bounding box center [423, 353] width 48 height 15
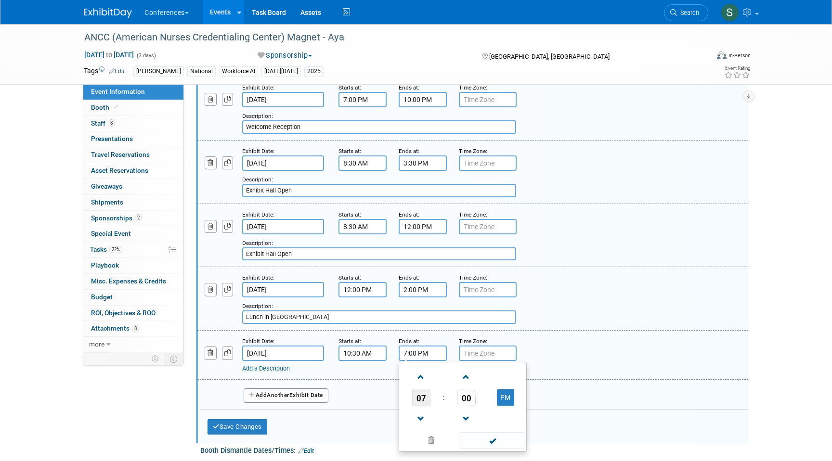
click at [420, 407] on span "07" at bounding box center [421, 397] width 18 height 17
click at [418, 391] on td "12" at bounding box center [416, 378] width 31 height 26
type input "12:00 PM"
click at [485, 346] on div "Time Zone: Apply to all" at bounding box center [482, 341] width 46 height 10
click at [270, 372] on link "Add a Description" at bounding box center [266, 368] width 48 height 7
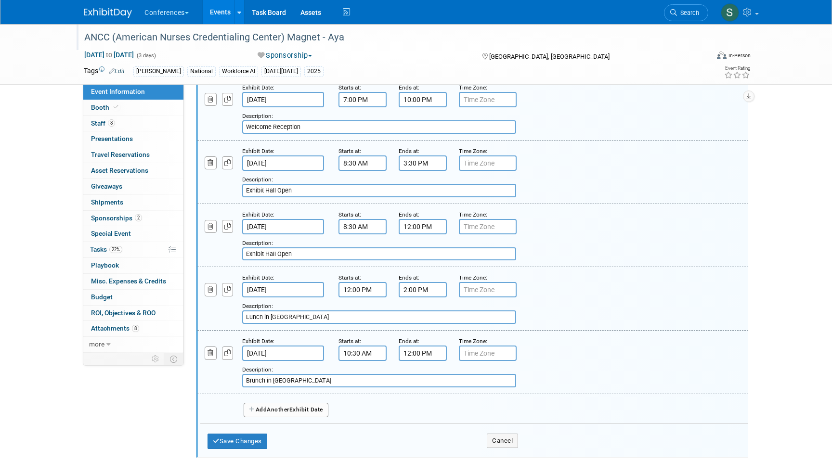
type input "Brunch in Exhibit Hall"
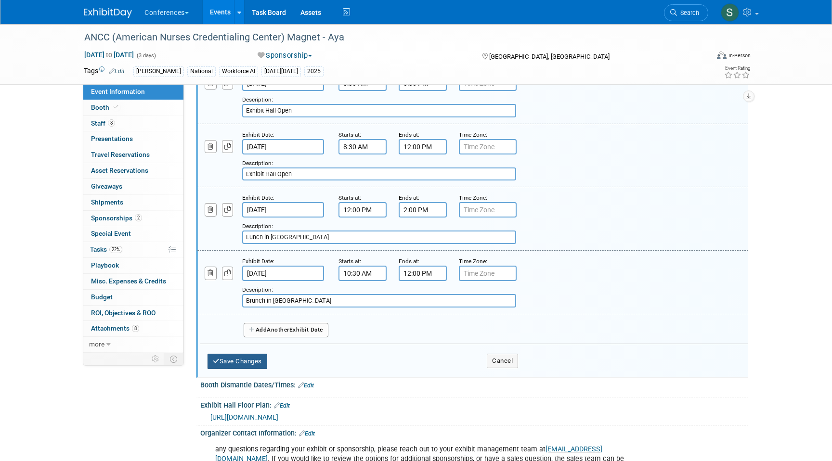
click at [242, 369] on button "Save Changes" at bounding box center [238, 361] width 60 height 15
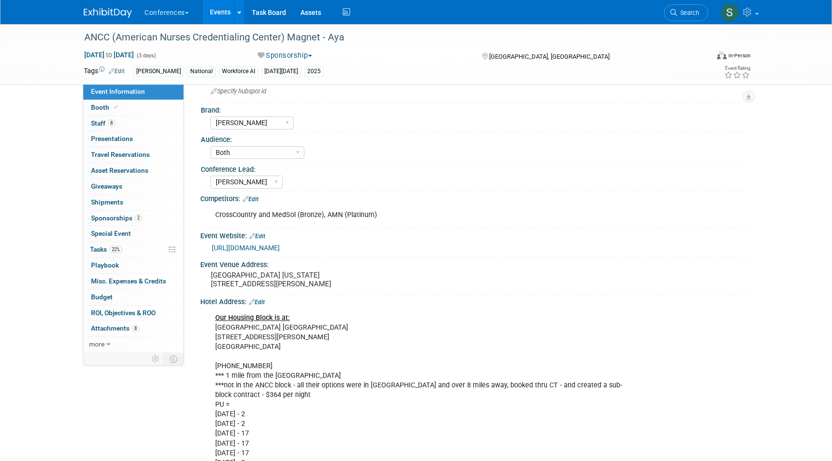
scroll to position [5, 0]
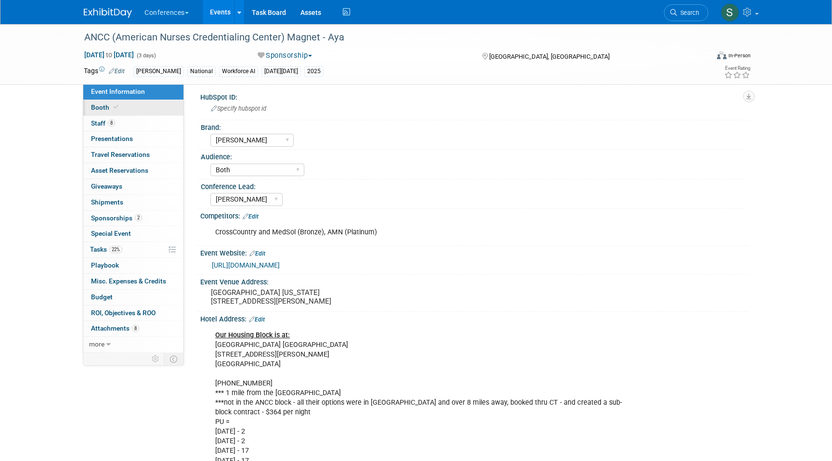
click at [156, 105] on link "Booth" at bounding box center [133, 107] width 100 height 15
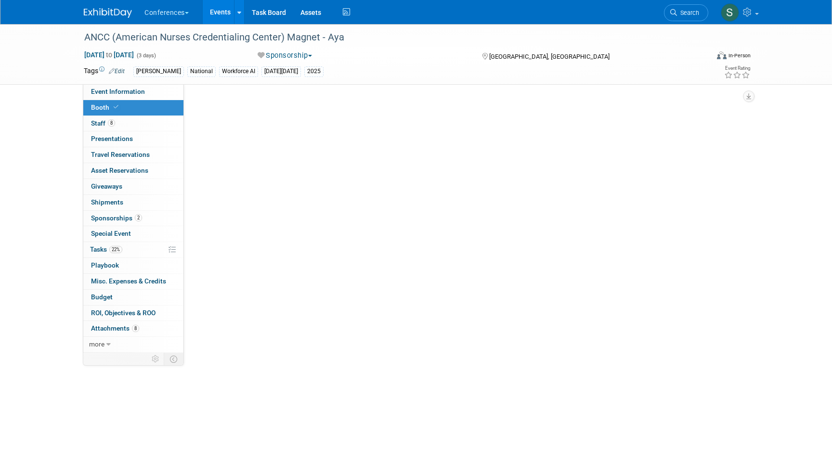
scroll to position [0, 0]
select select "20'x30'"
select select "Yes"
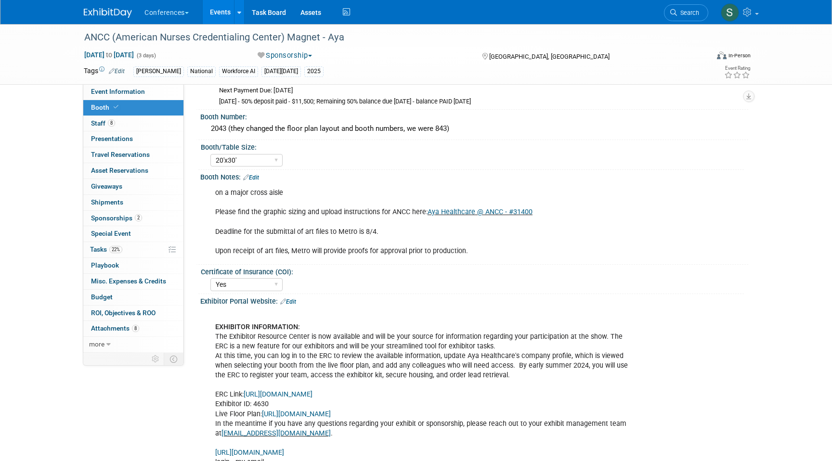
scroll to position [203, 0]
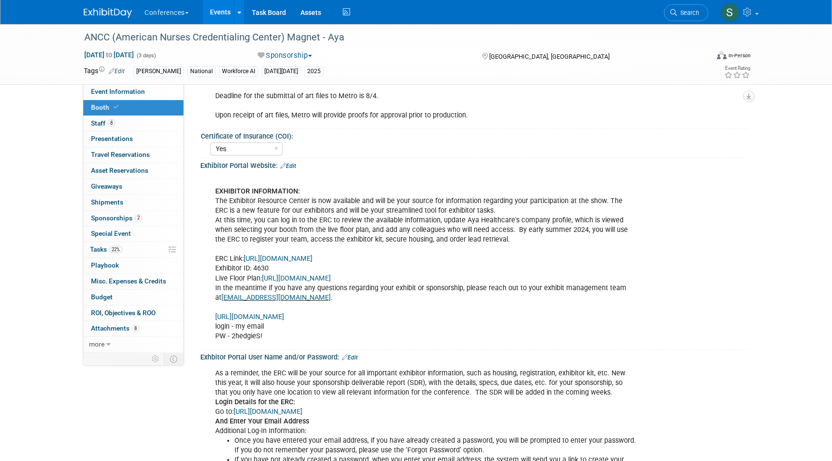
click at [248, 317] on link "https://ancc25.exh.mapyourshow.com/7_0/main/login" at bounding box center [249, 317] width 69 height 8
drag, startPoint x: 266, startPoint y: 335, endPoint x: 232, endPoint y: 335, distance: 34.2
click at [232, 335] on div "EXHIBITOR INFORMATION: The Exhibitor Resource Center is now available and will …" at bounding box center [426, 259] width 434 height 174
copy div "2hedgieS!"
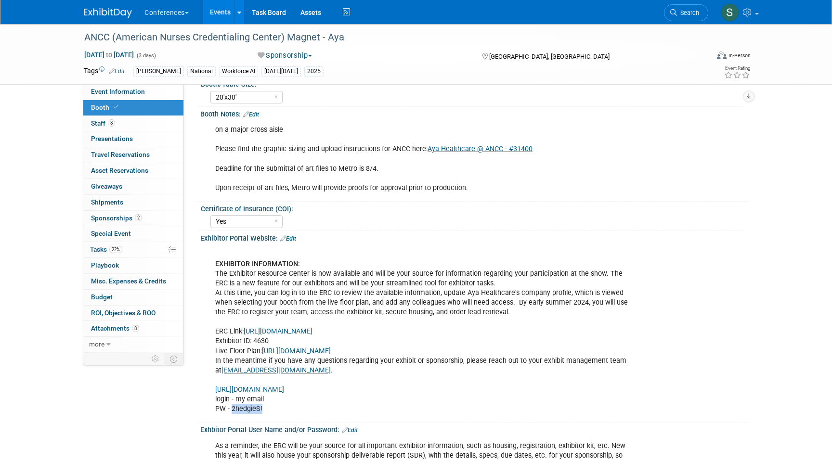
scroll to position [43, 0]
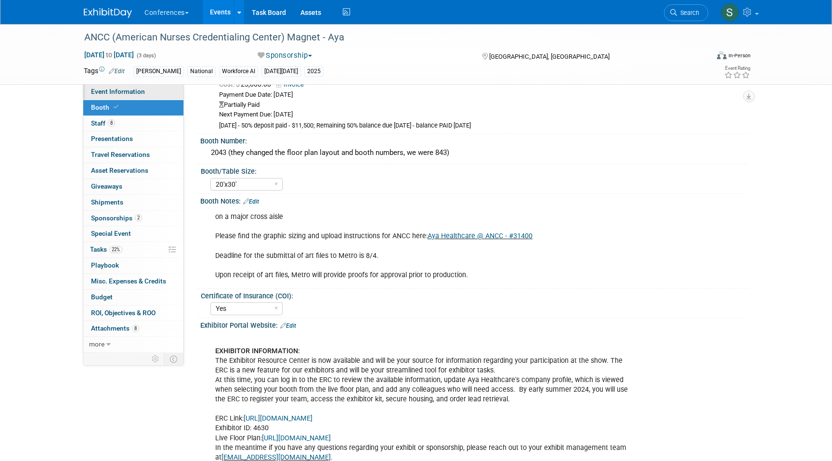
click at [121, 94] on span "Event Information" at bounding box center [118, 92] width 54 height 8
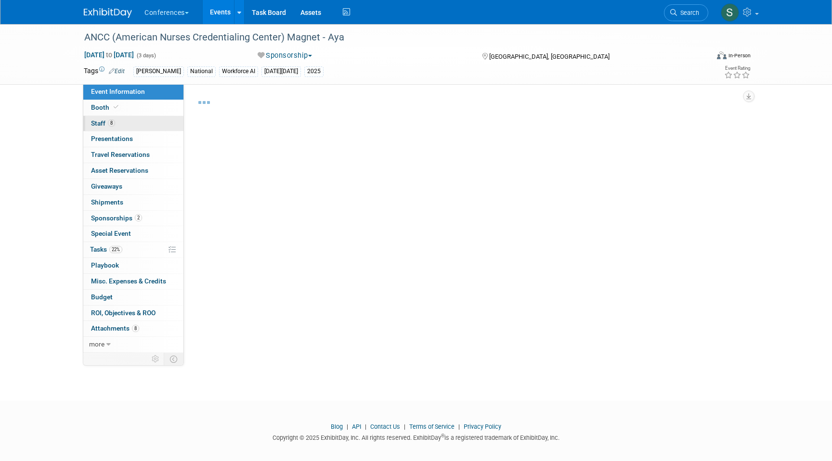
select select "[PERSON_NAME]"
select select "Both"
select select "[PERSON_NAME]"
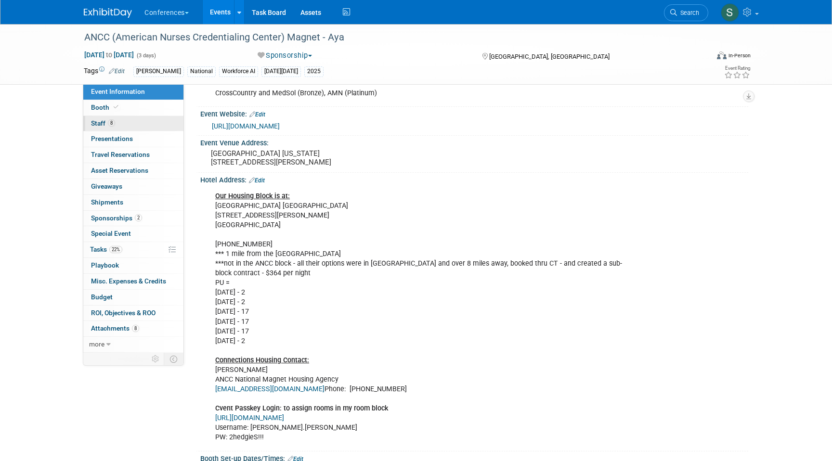
scroll to position [361, 0]
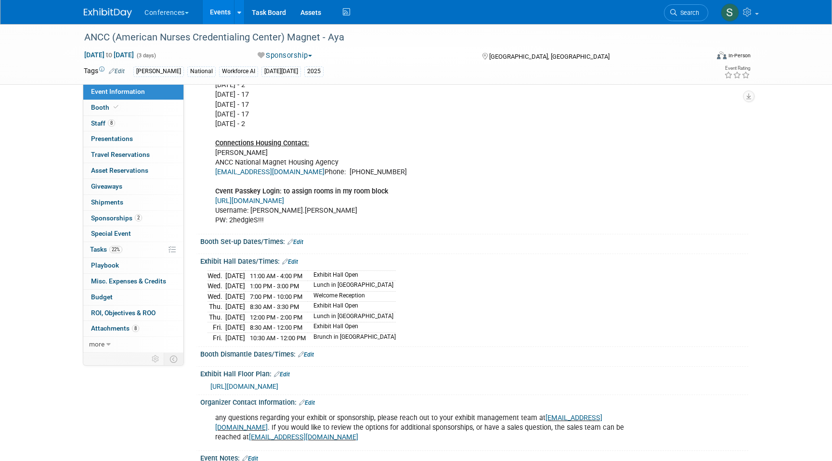
click at [301, 246] on link "Edit" at bounding box center [296, 242] width 16 height 7
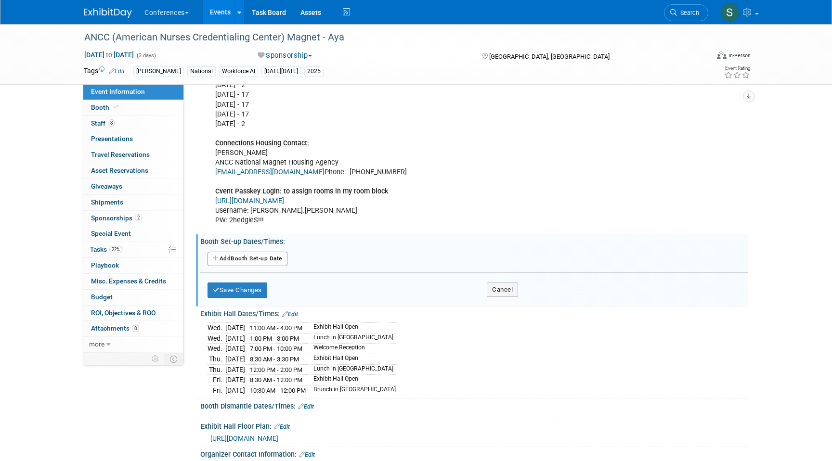
click at [261, 273] on div "Add Another Booth Set-up Date" at bounding box center [474, 261] width 548 height 23
click at [261, 266] on button "Add Another Booth Set-up Date" at bounding box center [248, 259] width 80 height 14
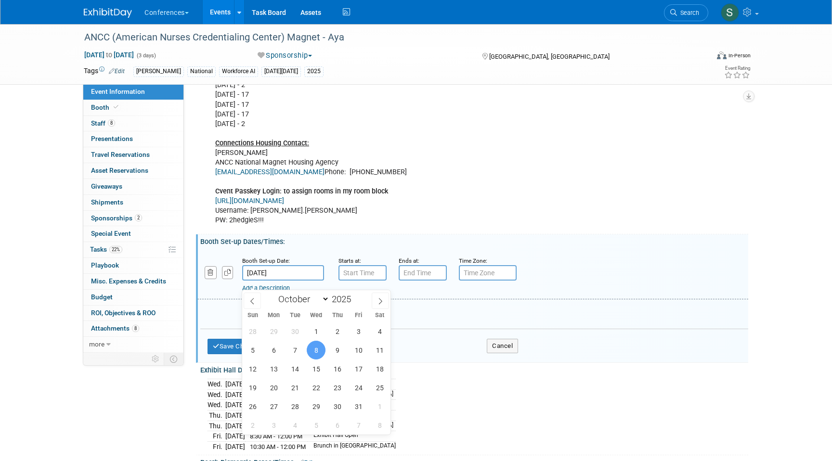
click at [282, 281] on input "Oct 8, 2025" at bounding box center [283, 272] width 82 height 15
click at [274, 351] on span "6" at bounding box center [273, 350] width 19 height 19
type input "Oct 6, 2025"
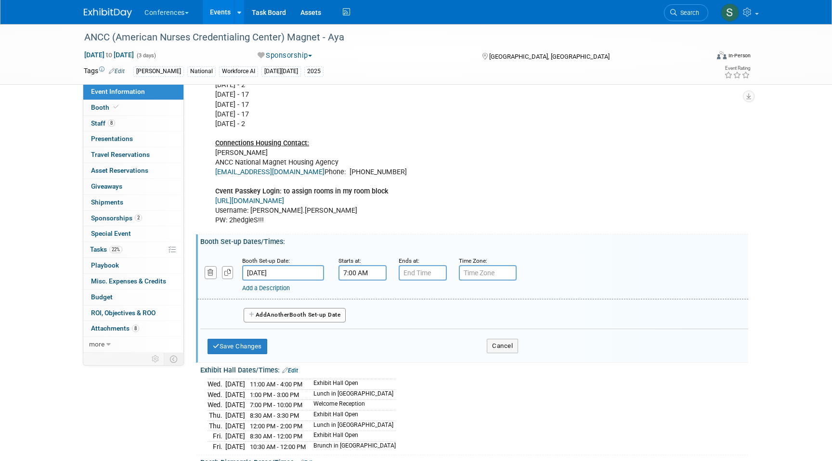
click at [357, 279] on input "7:00 AM" at bounding box center [363, 272] width 48 height 15
click at [366, 326] on span "07" at bounding box center [361, 317] width 18 height 17
click at [390, 306] on td "01" at bounding box center [387, 297] width 31 height 26
click at [440, 326] on button "AM" at bounding box center [445, 317] width 17 height 16
type input "1:00 PM"
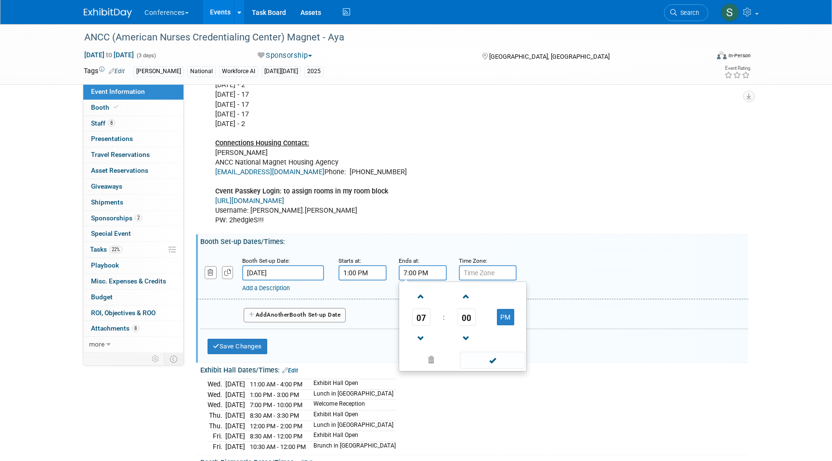
click at [424, 278] on input "7:00 PM" at bounding box center [423, 272] width 48 height 15
click at [425, 323] on span "07" at bounding box center [421, 317] width 18 height 17
click at [449, 334] on td "05" at bounding box center [447, 323] width 31 height 26
type input "5:00 PM"
click at [520, 265] on div "Add a Description Description:" at bounding box center [473, 274] width 566 height 37
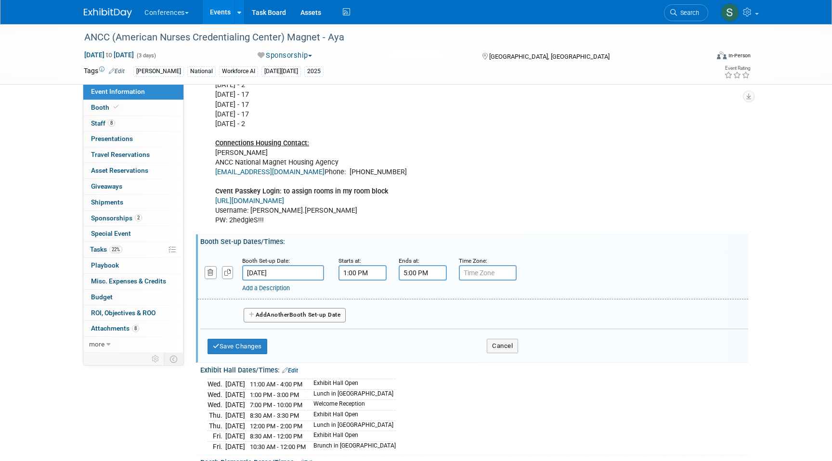
click at [281, 292] on link "Add a Description" at bounding box center [266, 288] width 48 height 7
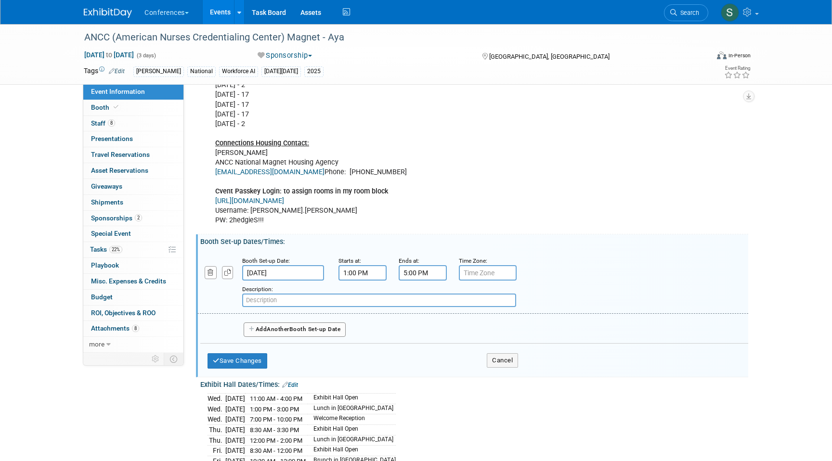
click at [261, 307] on input "text" at bounding box center [379, 300] width 274 height 13
paste input "Booths over 400 sq. ft."
type input "Booths over 400 sq. ft."
click at [248, 369] on button "Save Changes" at bounding box center [238, 361] width 60 height 15
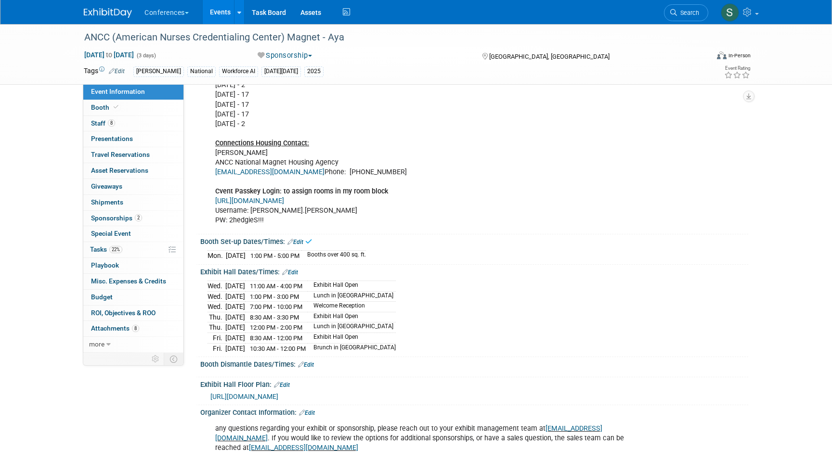
scroll to position [382, 0]
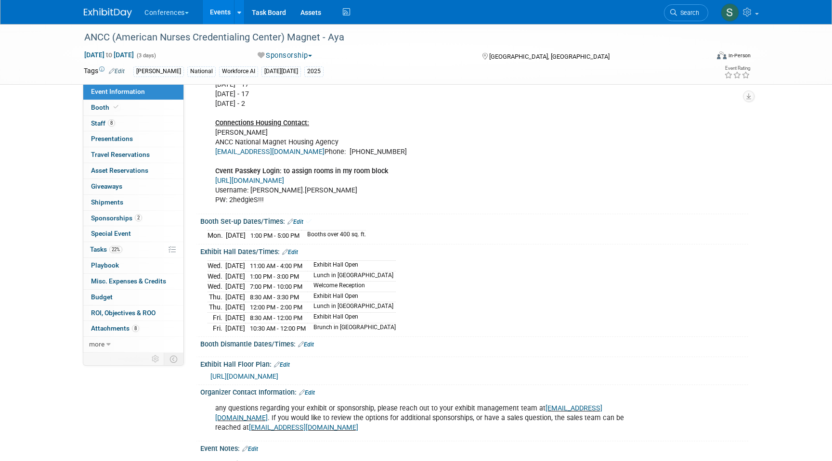
click at [291, 256] on link "Edit" at bounding box center [290, 252] width 16 height 7
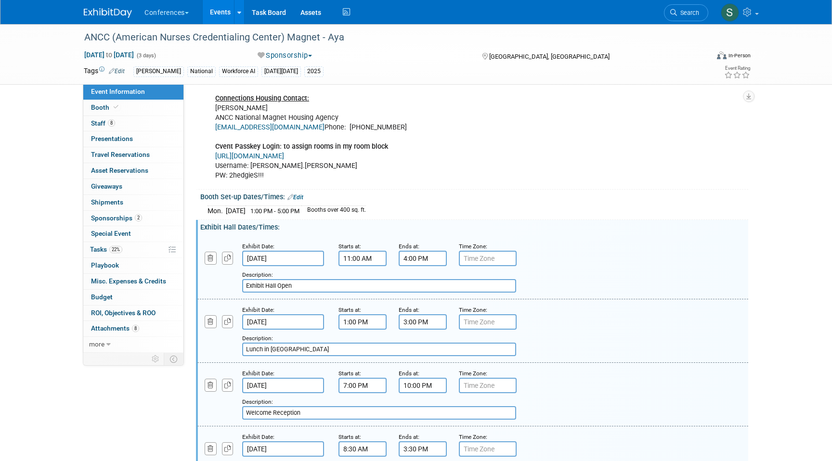
scroll to position [413, 0]
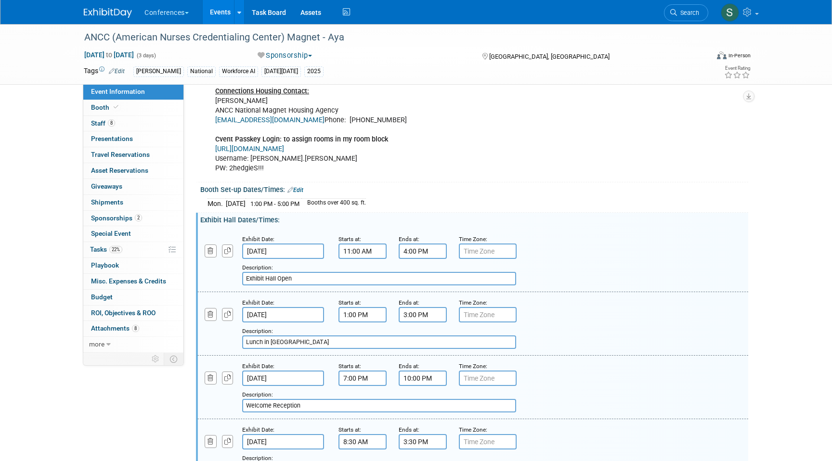
click at [412, 259] on input "4:00 PM" at bounding box center [423, 251] width 48 height 15
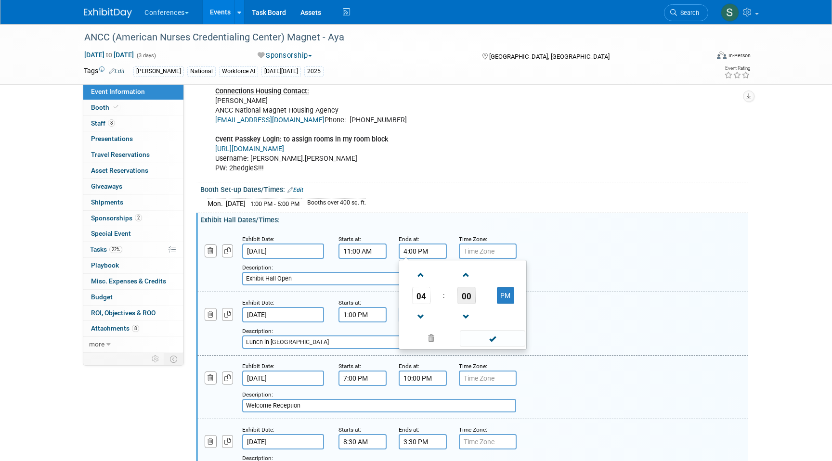
click at [464, 304] on span "00" at bounding box center [467, 295] width 18 height 17
click at [476, 314] on td "30" at bounding box center [478, 302] width 31 height 26
type input "4:30 PM"
click at [480, 347] on span at bounding box center [492, 338] width 65 height 17
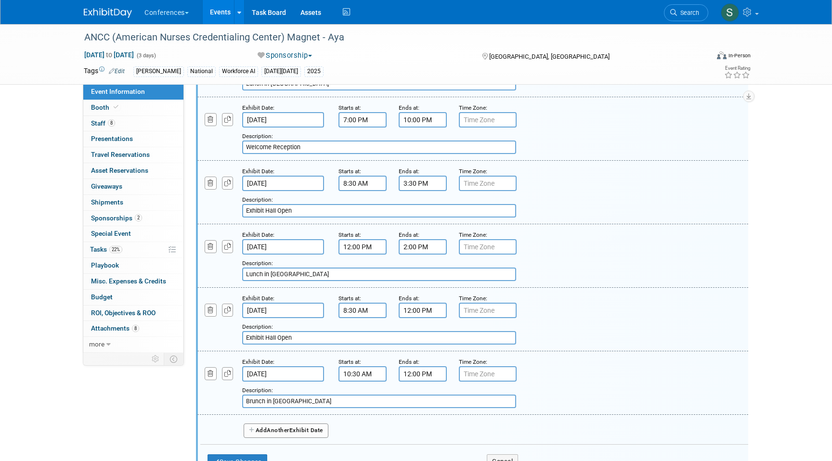
scroll to position [681, 0]
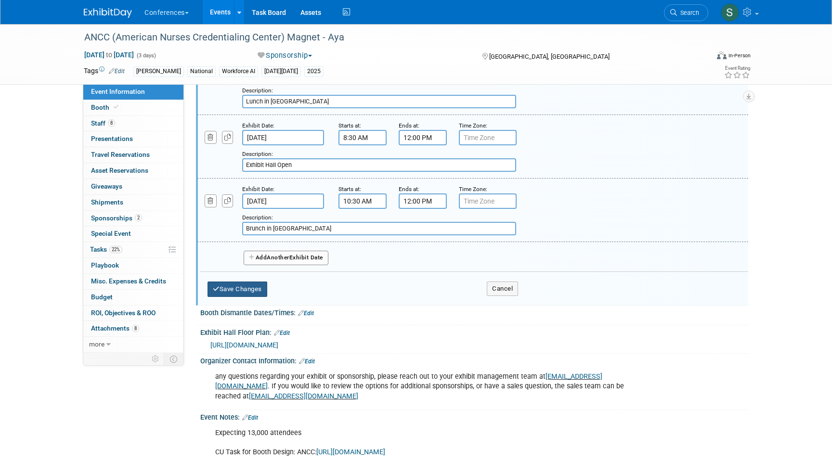
click at [252, 296] on button "Save Changes" at bounding box center [238, 289] width 60 height 15
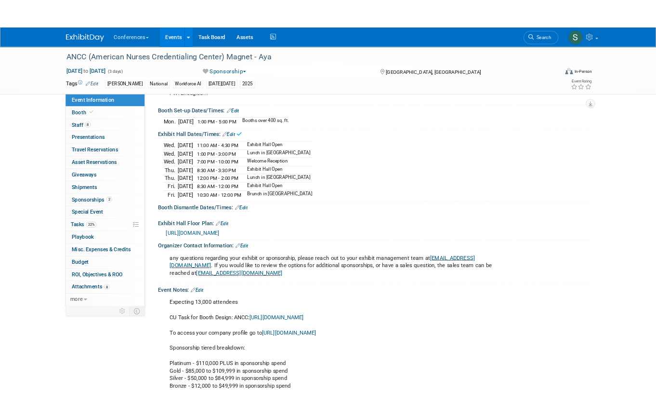
scroll to position [500, 0]
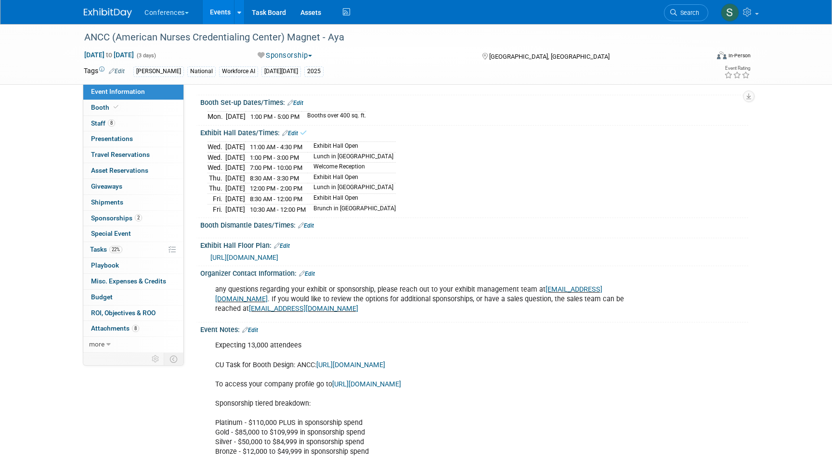
click at [312, 228] on div "Booth Dismantle Dates/Times: Edit" at bounding box center [474, 224] width 548 height 13
click at [312, 229] on link "Edit" at bounding box center [306, 226] width 16 height 7
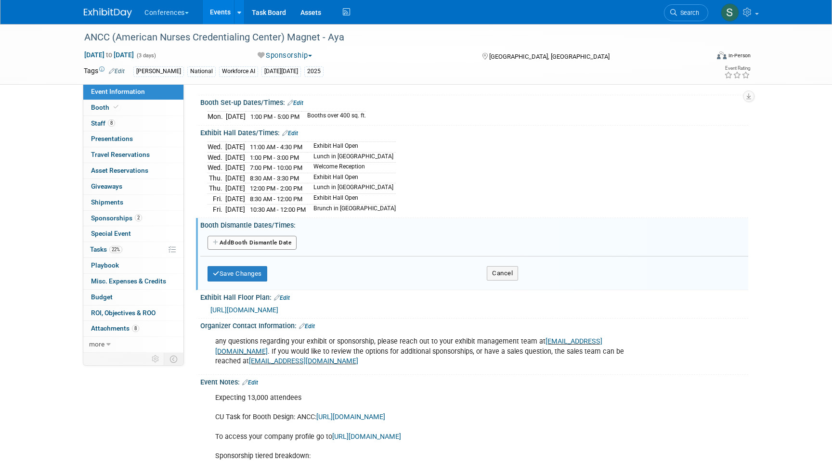
click at [264, 250] on button "Add Another Booth Dismantle Date" at bounding box center [252, 243] width 89 height 14
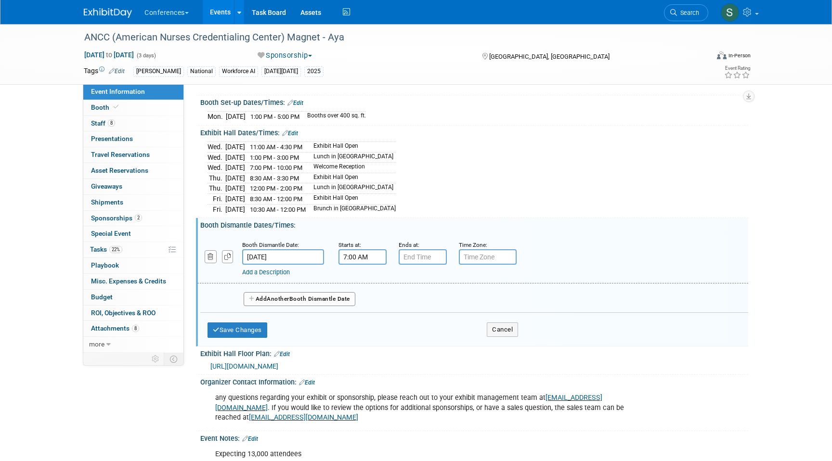
click at [352, 262] on input "7:00 AM" at bounding box center [363, 257] width 48 height 15
click at [361, 302] on span "07" at bounding box center [361, 301] width 18 height 17
click at [356, 288] on td "12" at bounding box center [356, 281] width 31 height 26
click at [445, 310] on button "AM" at bounding box center [445, 301] width 17 height 16
type input "12:00 PM"
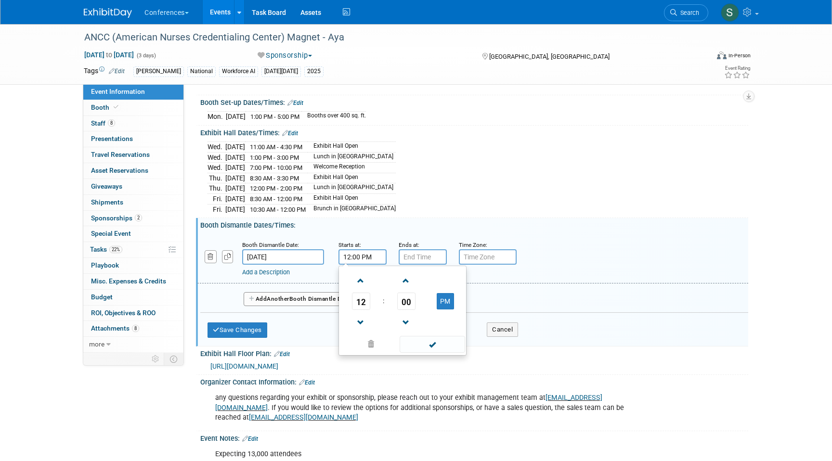
type input "7:00 PM"
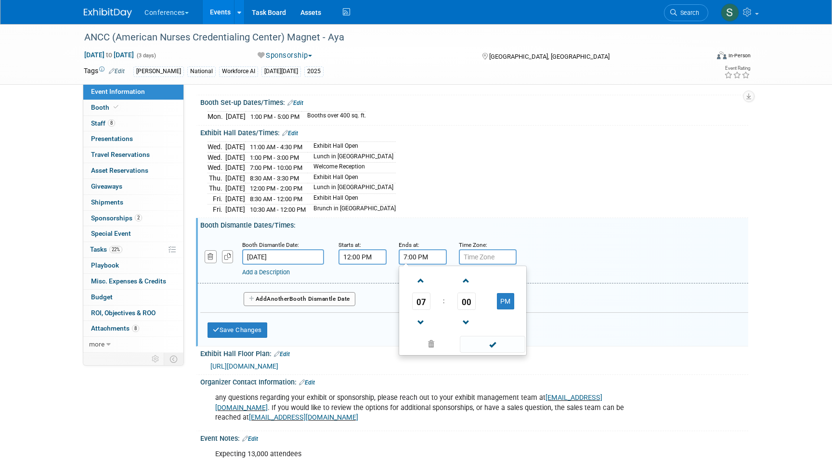
click at [429, 265] on input "7:00 PM" at bounding box center [423, 257] width 48 height 15
click at [493, 353] on span at bounding box center [492, 344] width 65 height 17
click at [246, 329] on div "Save Changes Cancel" at bounding box center [363, 328] width 311 height 30
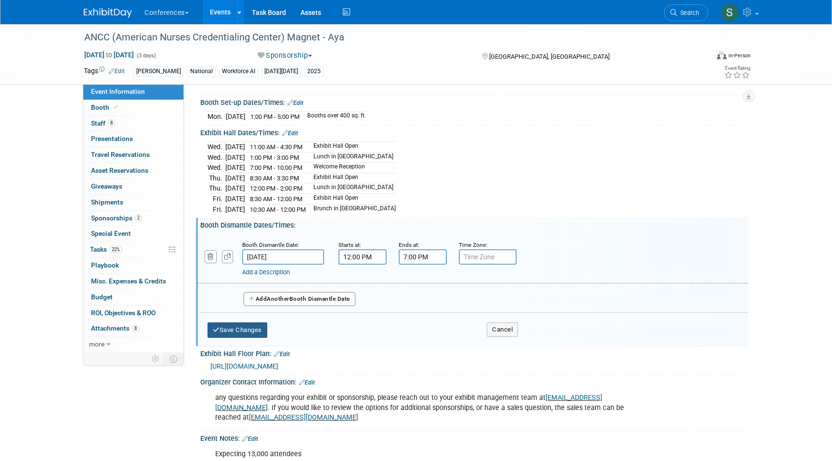
click at [246, 337] on button "Save Changes" at bounding box center [238, 330] width 60 height 15
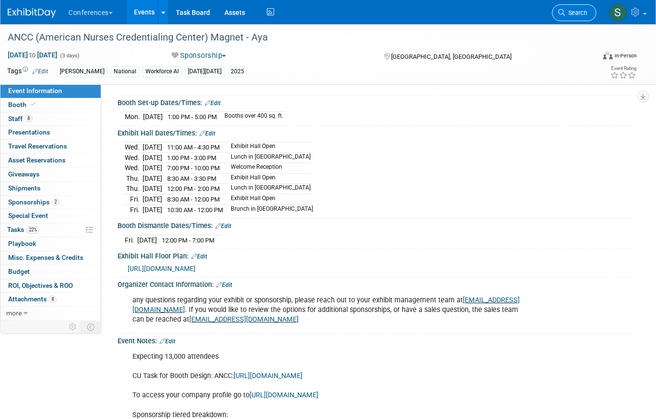
click at [566, 12] on span "Search" at bounding box center [576, 12] width 22 height 7
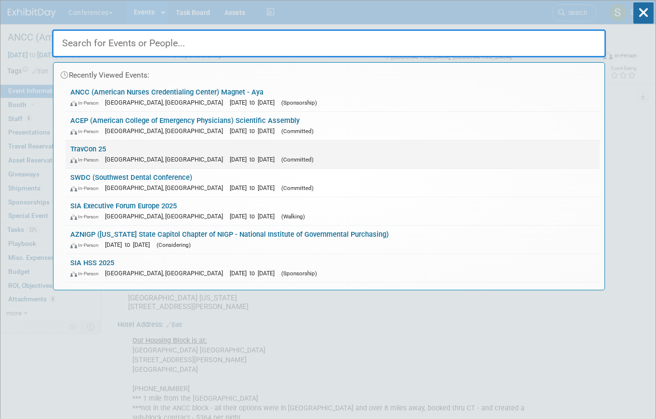
click at [169, 149] on link "TravCon 25 In-Person Las Vegas, NV Sep 21, 2025 to Sep 24, 2025 (Committed)" at bounding box center [333, 154] width 534 height 28
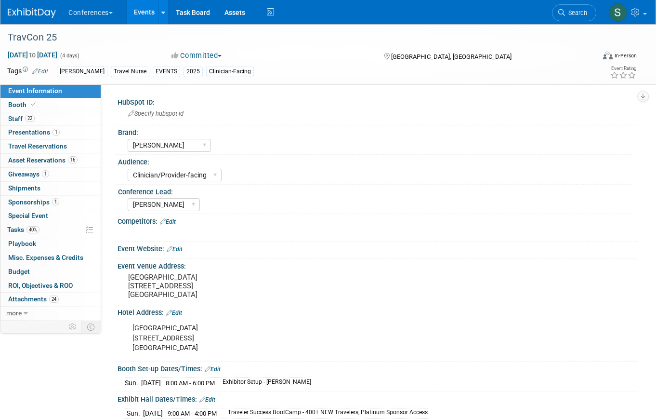
select select "[PERSON_NAME]"
select select "Clinician/Provider-facing"
select select "[PERSON_NAME]"
click at [49, 108] on link "Booth" at bounding box center [50, 104] width 100 height 13
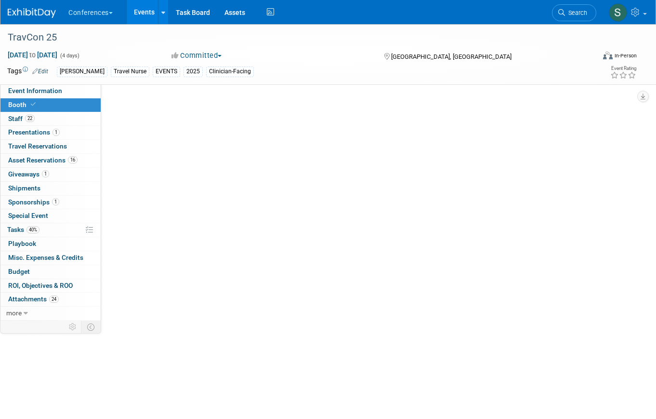
select select "20'x20'"
select select "Yes"
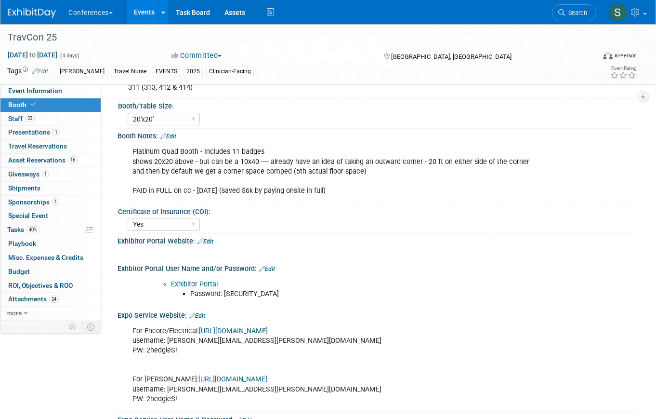
scroll to position [329, 0]
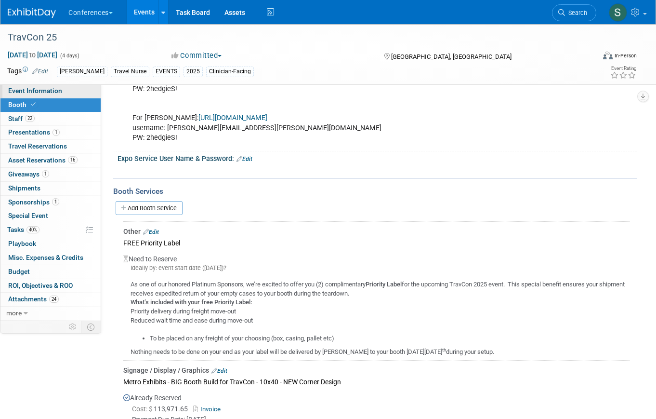
click at [43, 92] on span "Event Information" at bounding box center [35, 91] width 54 height 8
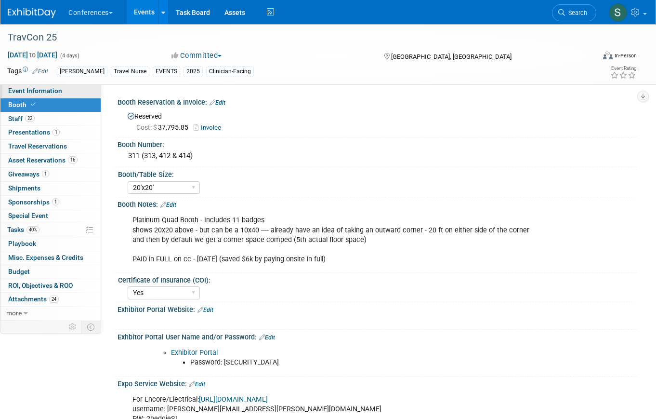
select select "[PERSON_NAME]"
select select "Clinician/Provider-facing"
select select "[PERSON_NAME]"
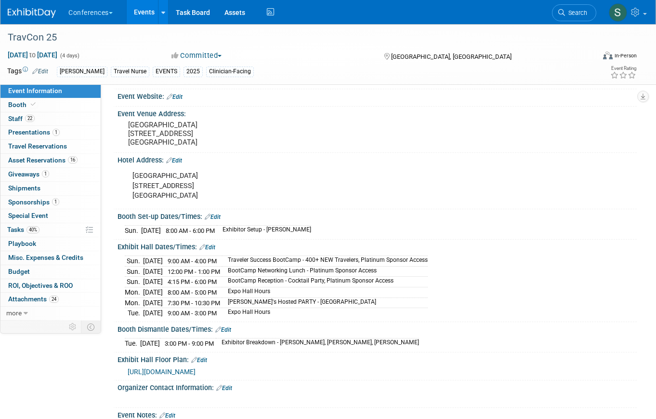
scroll to position [167, 0]
